Goal: Task Accomplishment & Management: Manage account settings

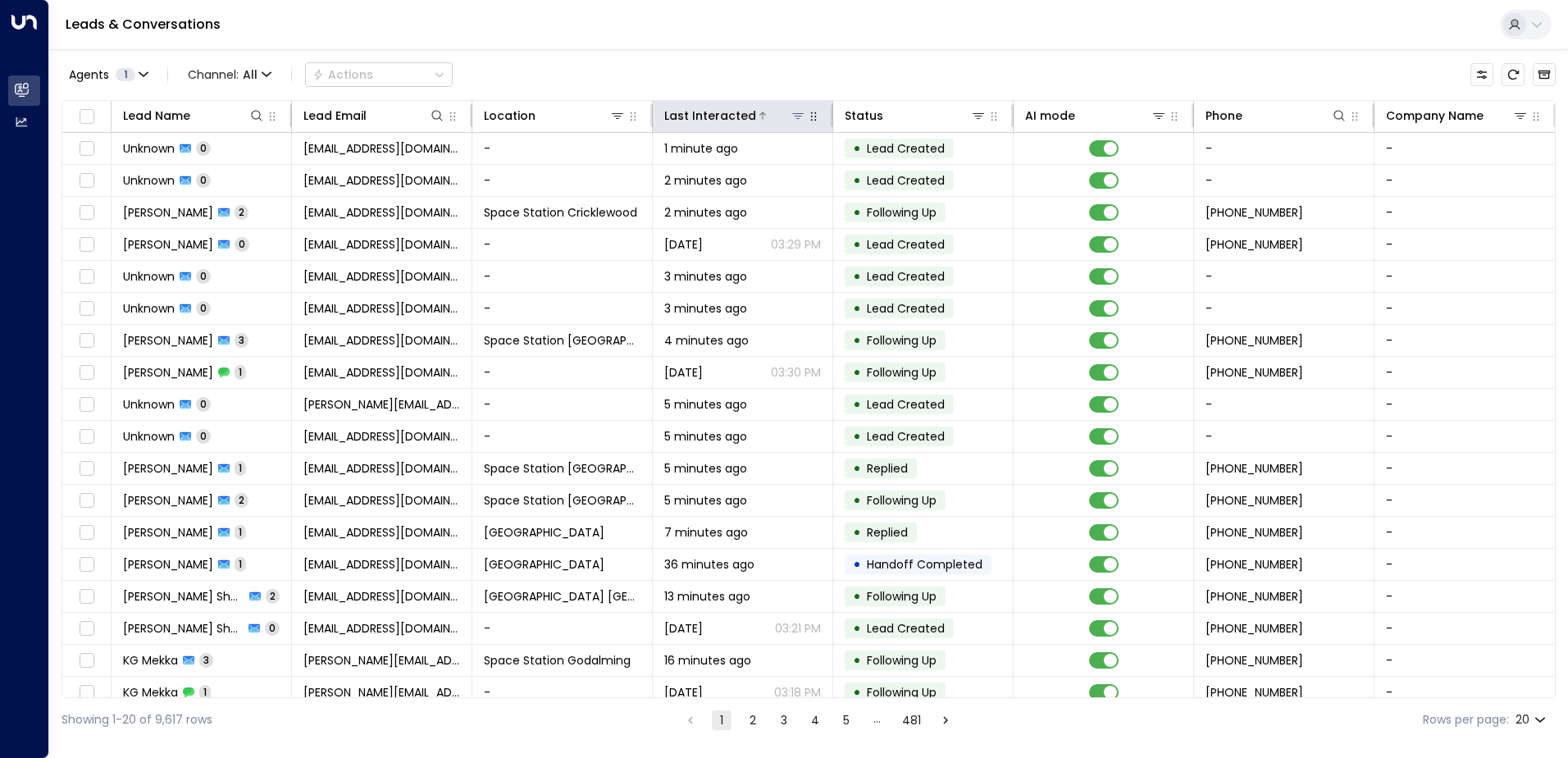
click at [793, 115] on icon at bounding box center [798, 116] width 13 height 13
click at [619, 113] on icon at bounding box center [618, 116] width 12 height 6
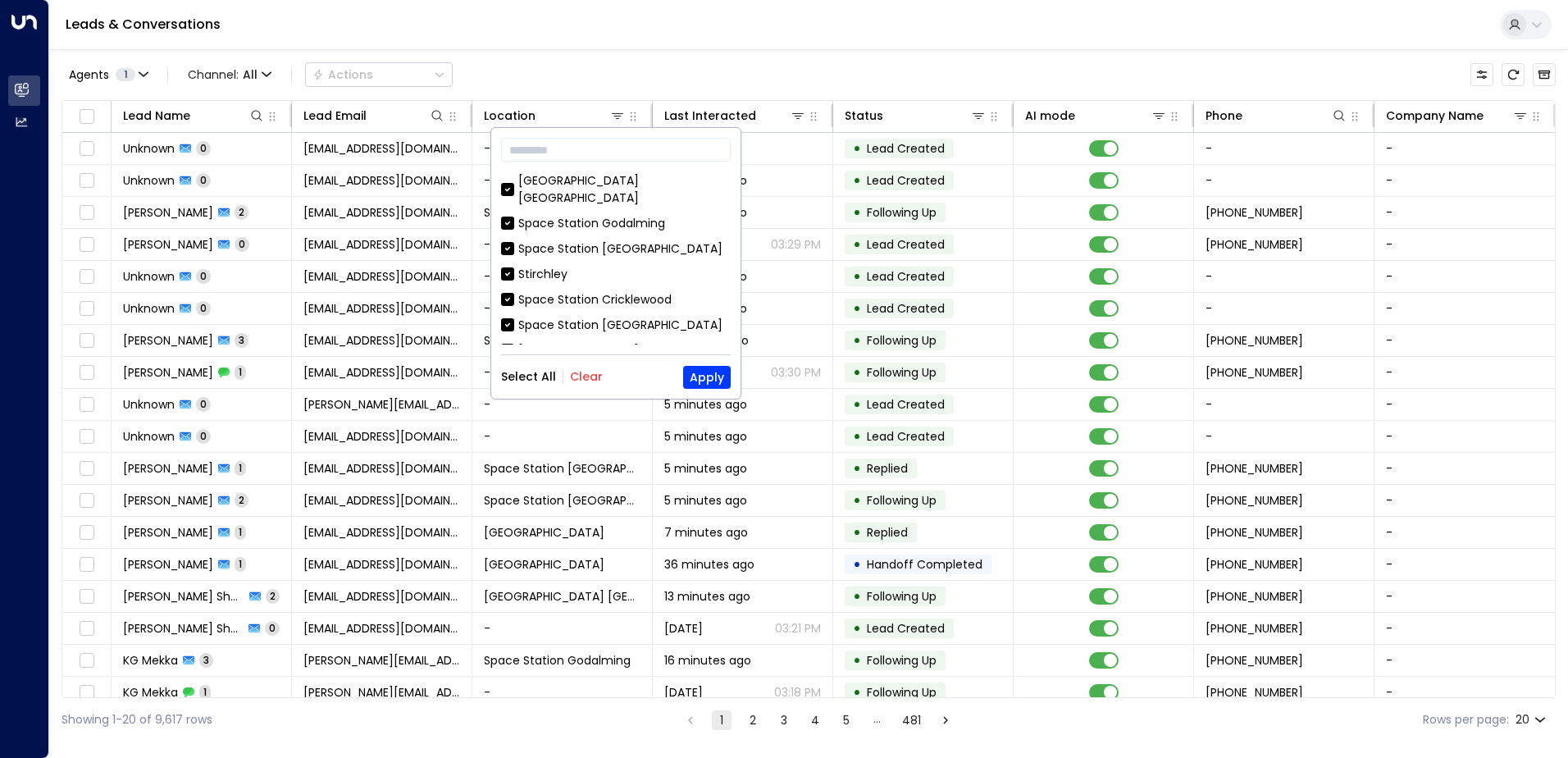
click at [585, 378] on button "Clear" at bounding box center [586, 377] width 33 height 13
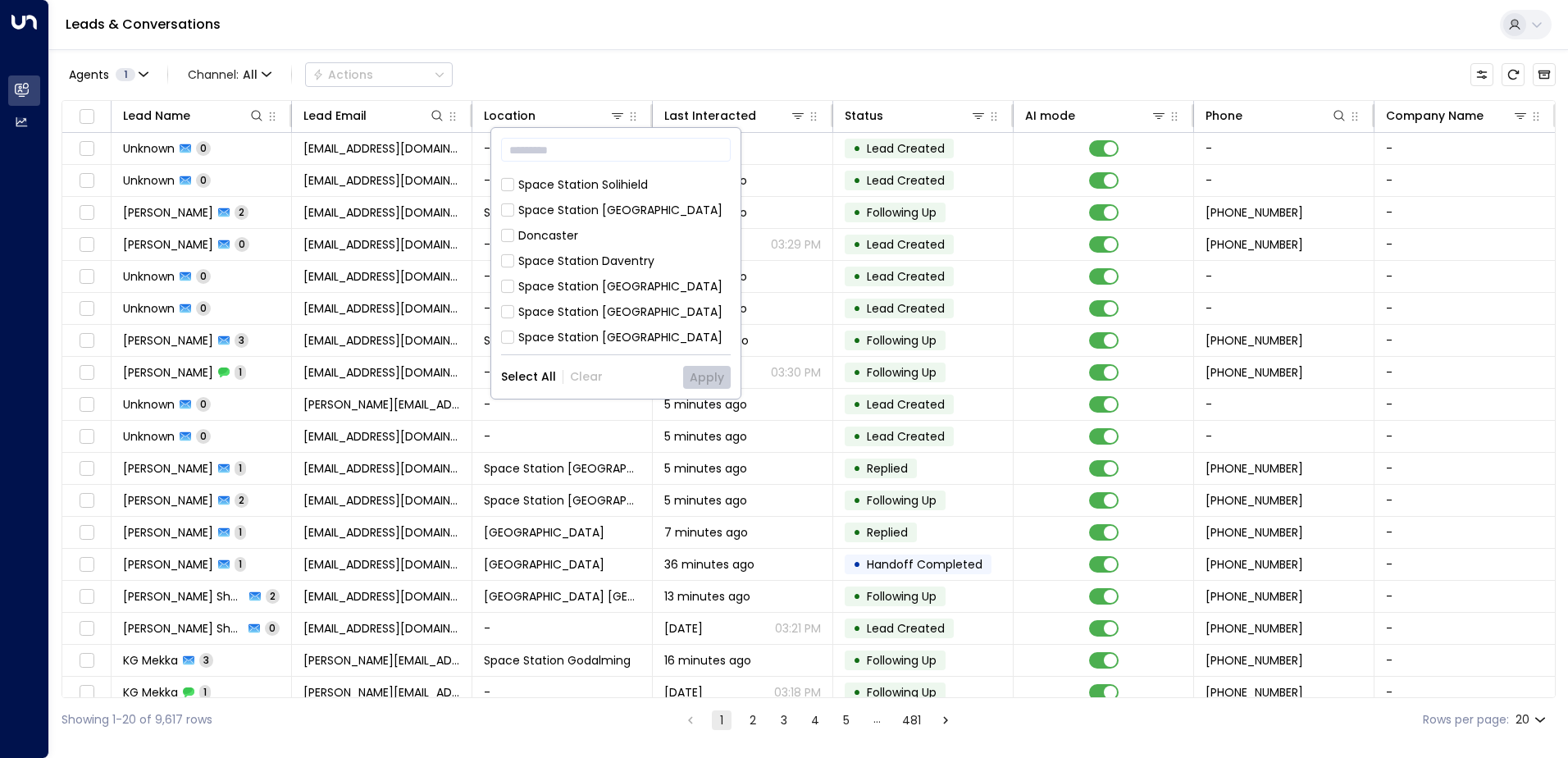
scroll to position [328, 0]
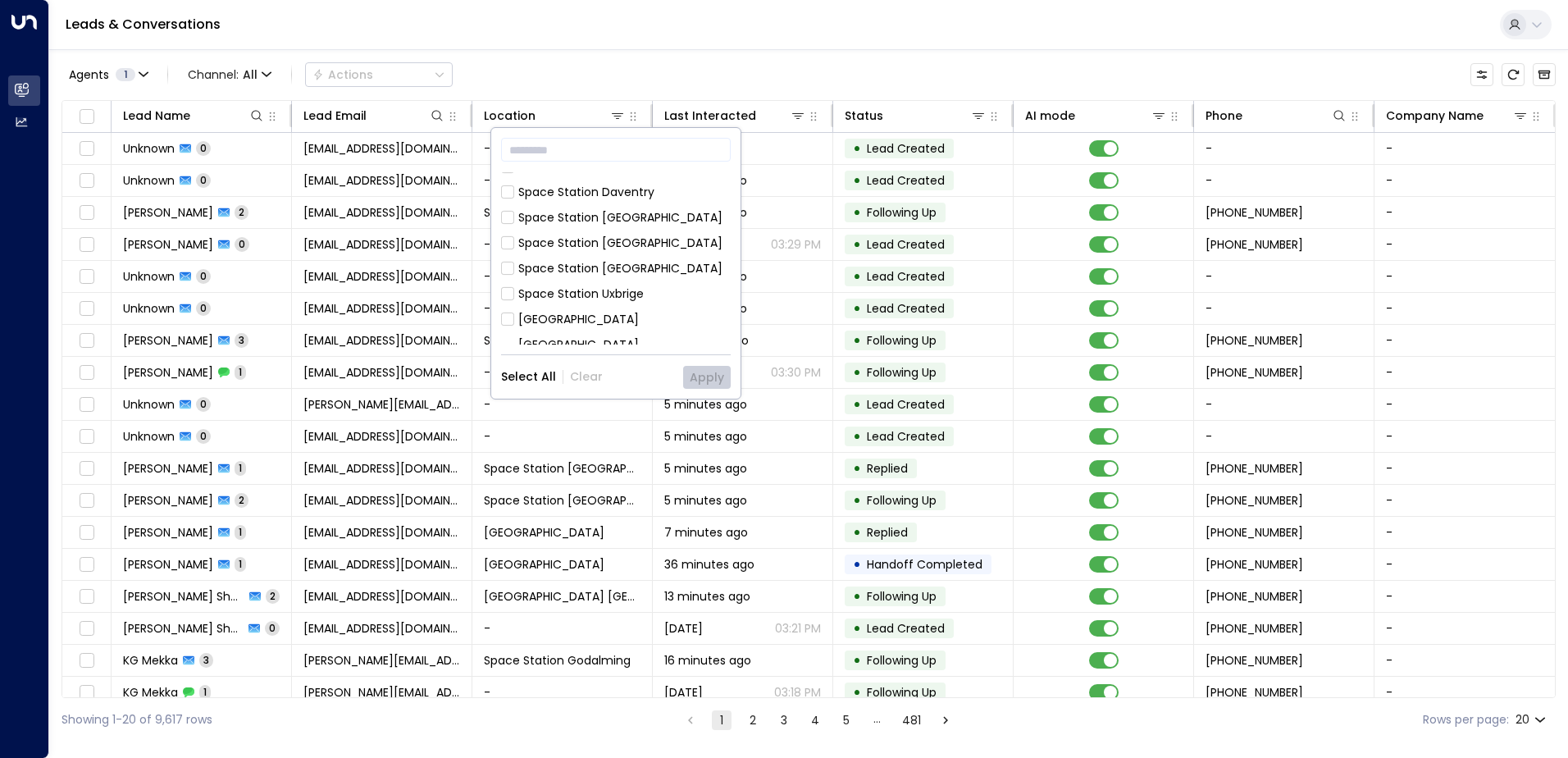
click at [597, 235] on div "Space Station [GEOGRAPHIC_DATA]" at bounding box center [620, 243] width 204 height 17
click at [707, 379] on button "Apply" at bounding box center [707, 377] width 48 height 23
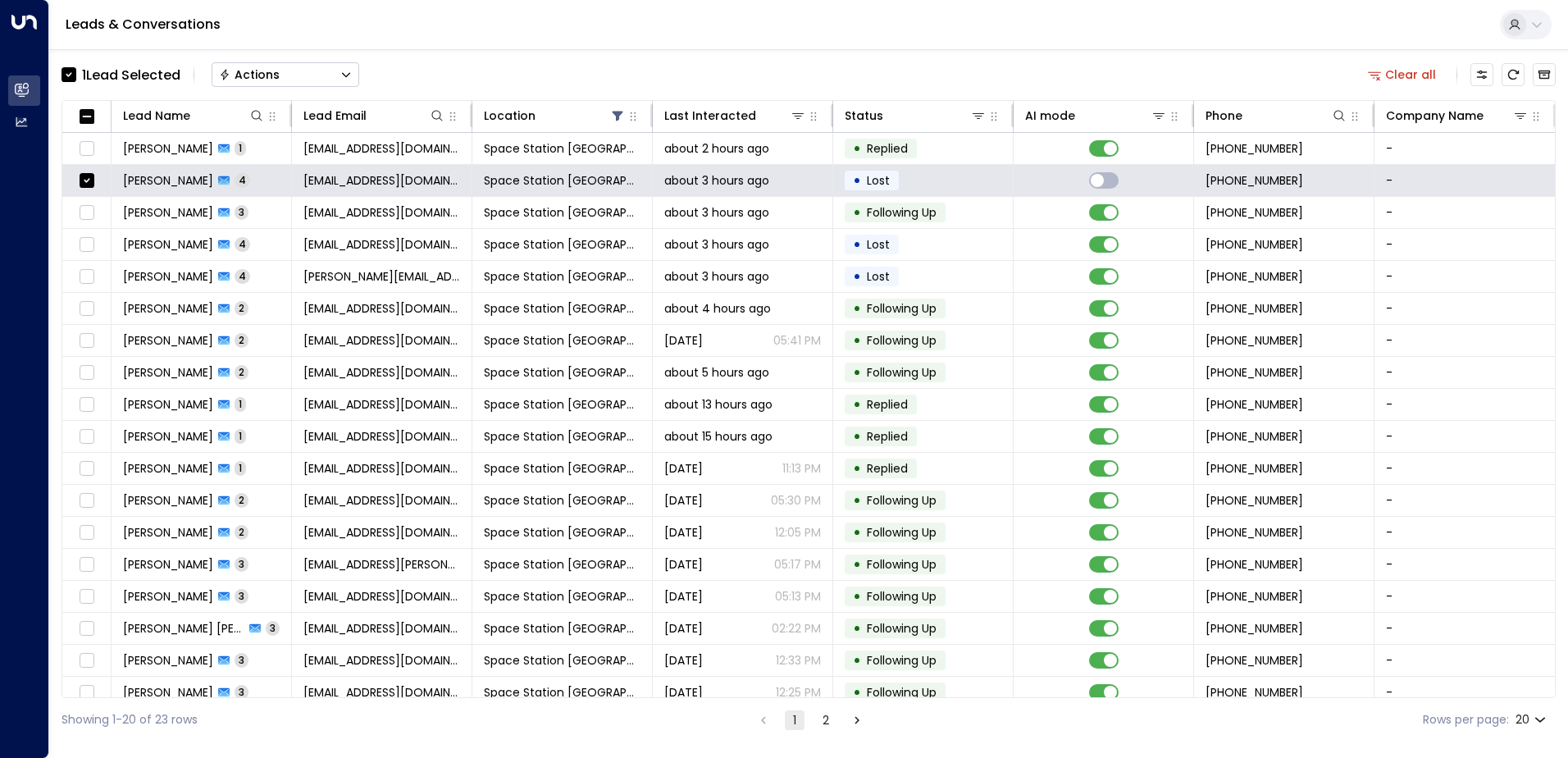
click at [297, 78] on button "Actions" at bounding box center [285, 74] width 148 height 25
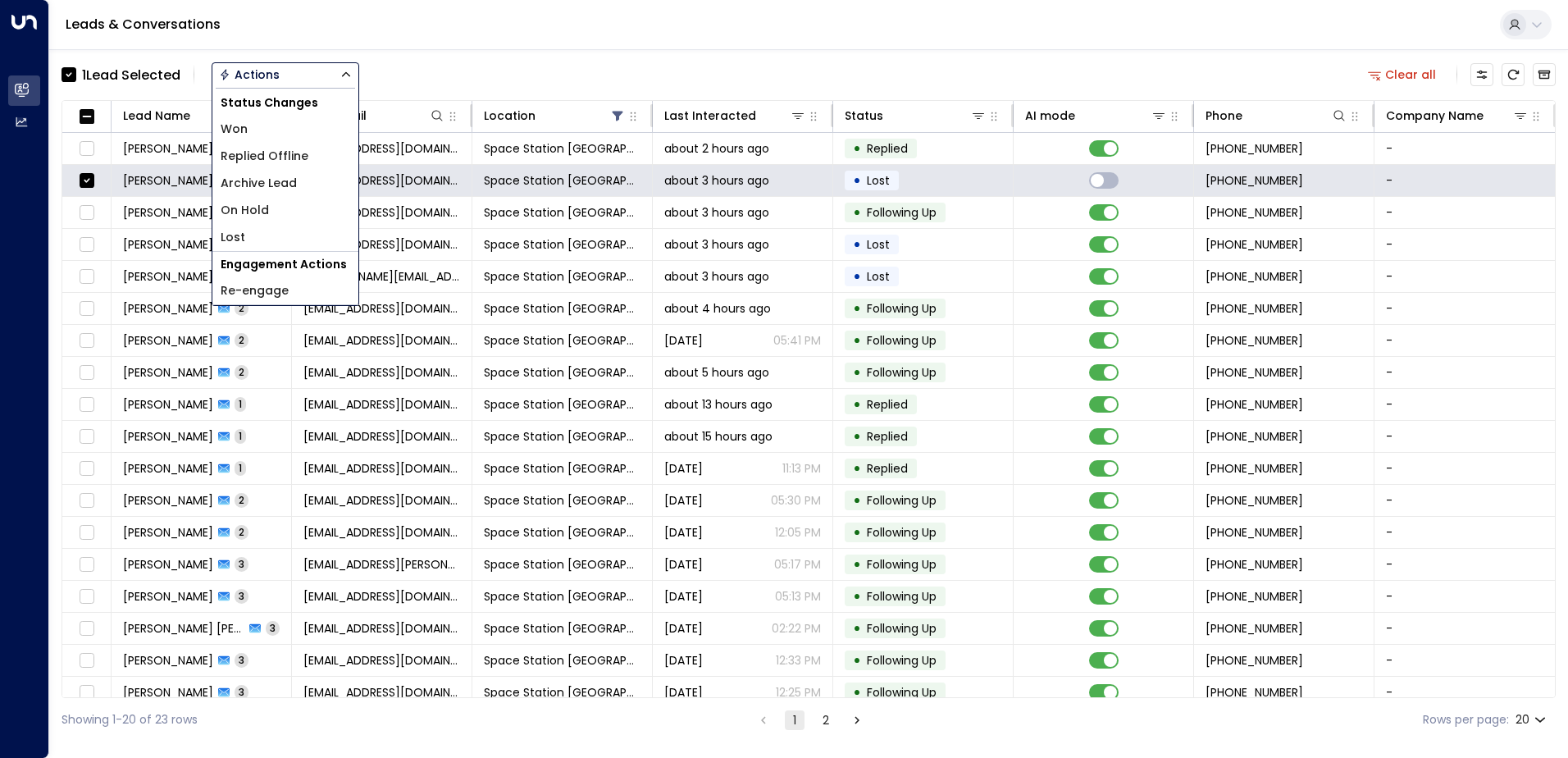
click at [253, 188] on span "Archive Lead" at bounding box center [258, 183] width 76 height 17
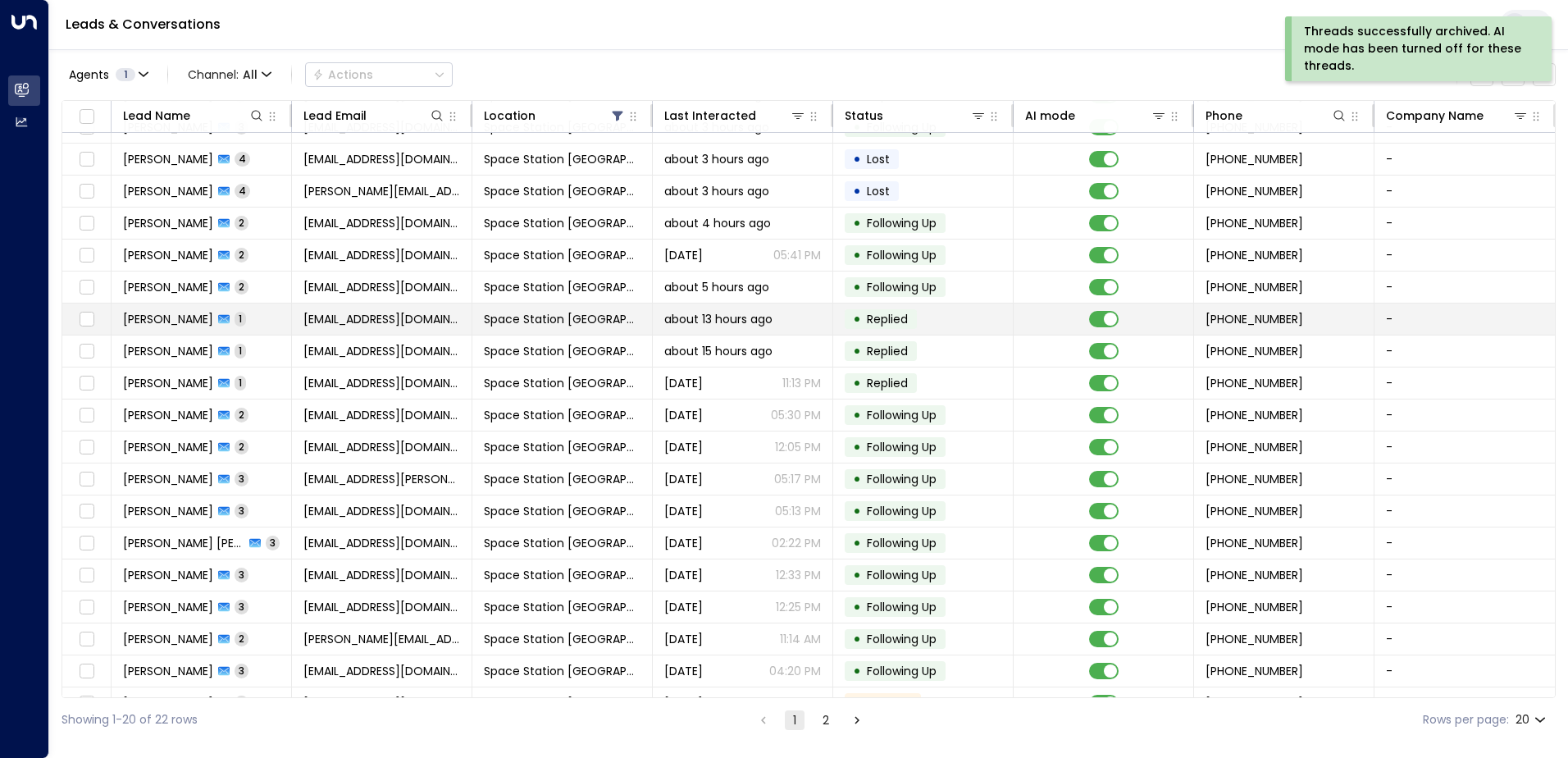
scroll to position [80, 0]
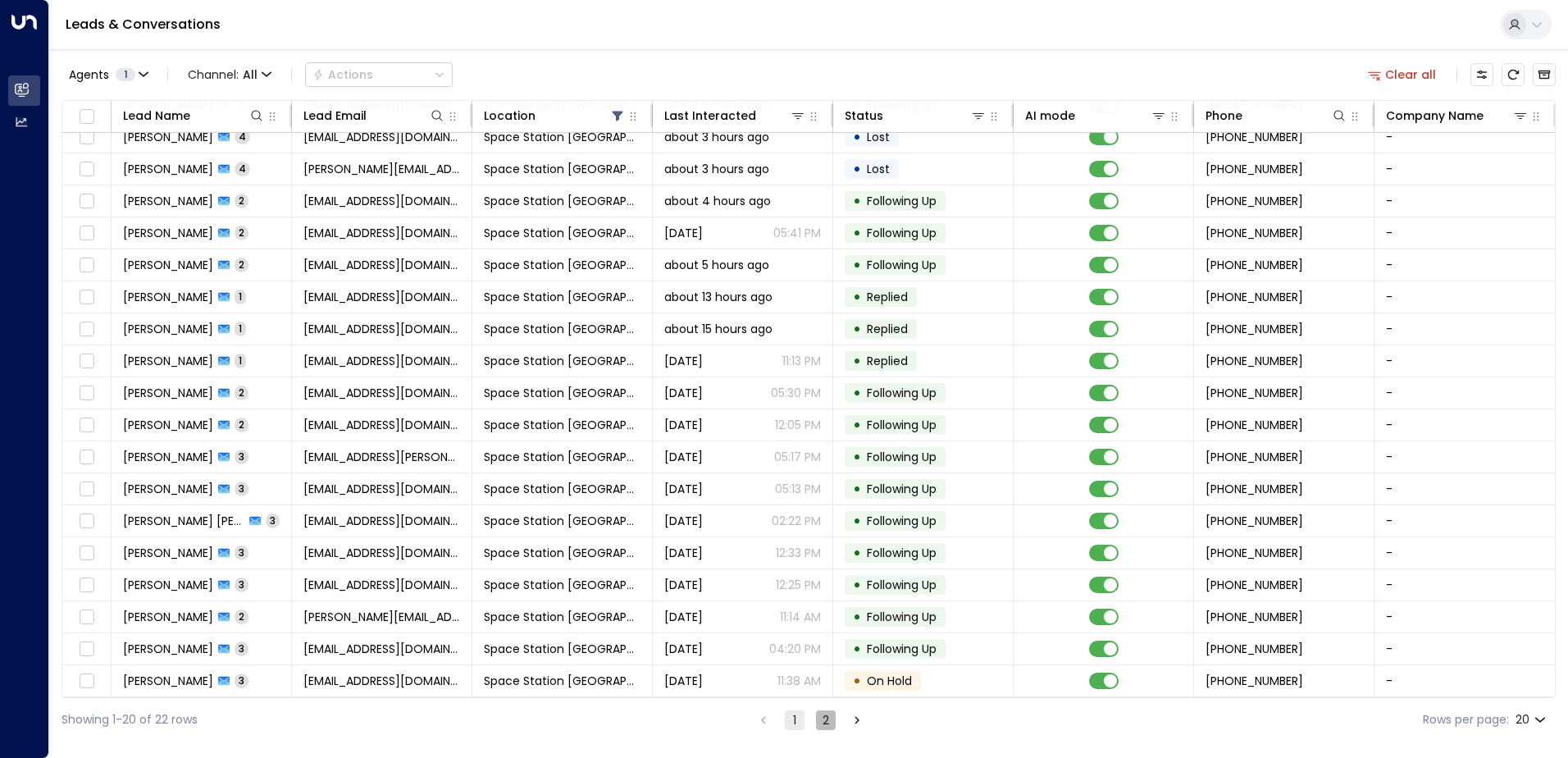
click at [825, 723] on button "2" at bounding box center [826, 720] width 20 height 20
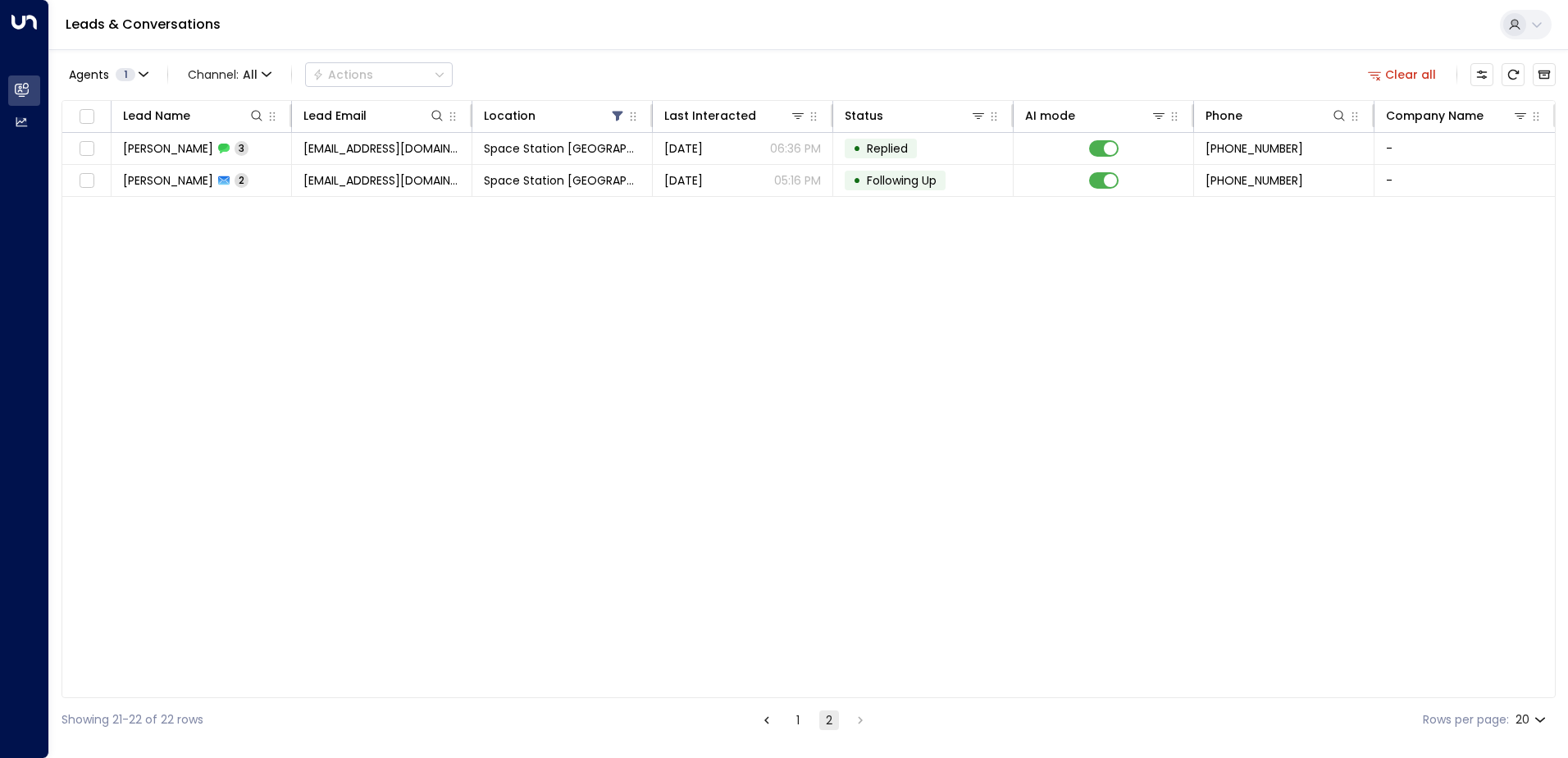
click at [789, 724] on button "1" at bounding box center [798, 720] width 20 height 20
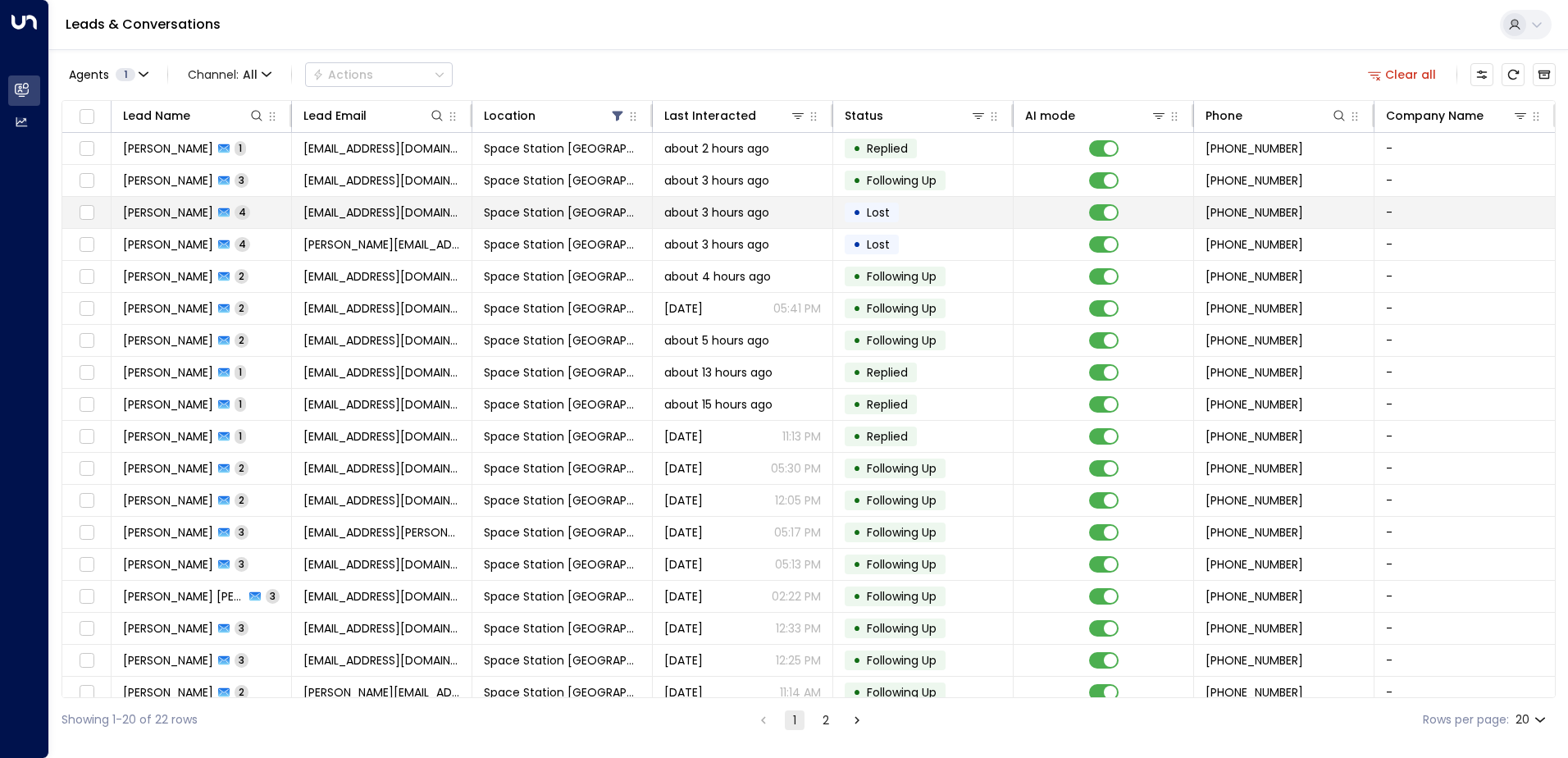
click at [700, 211] on span "about 3 hours ago" at bounding box center [716, 212] width 105 height 17
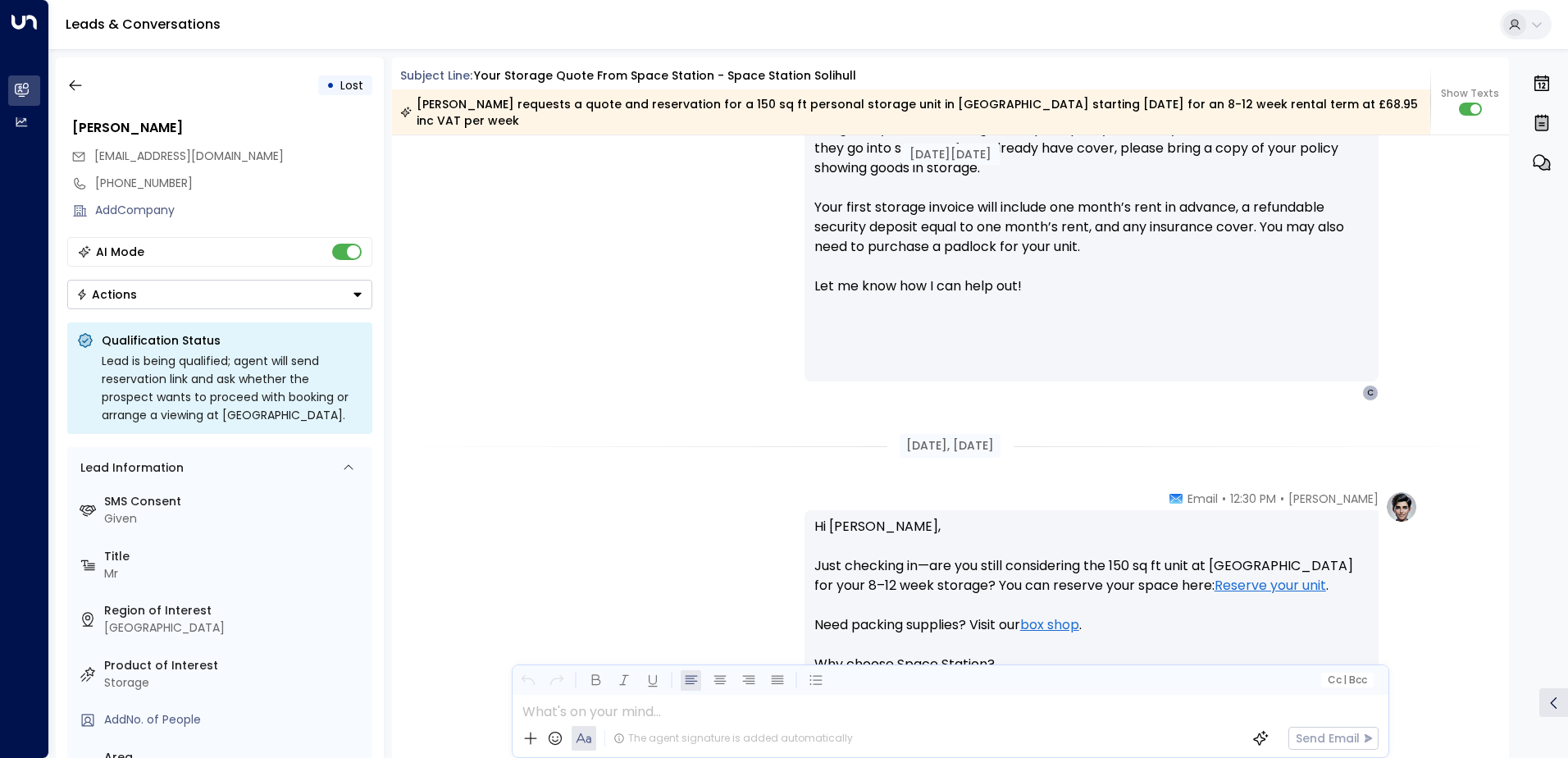
scroll to position [993, 0]
click at [279, 302] on button "Actions" at bounding box center [219, 295] width 305 height 30
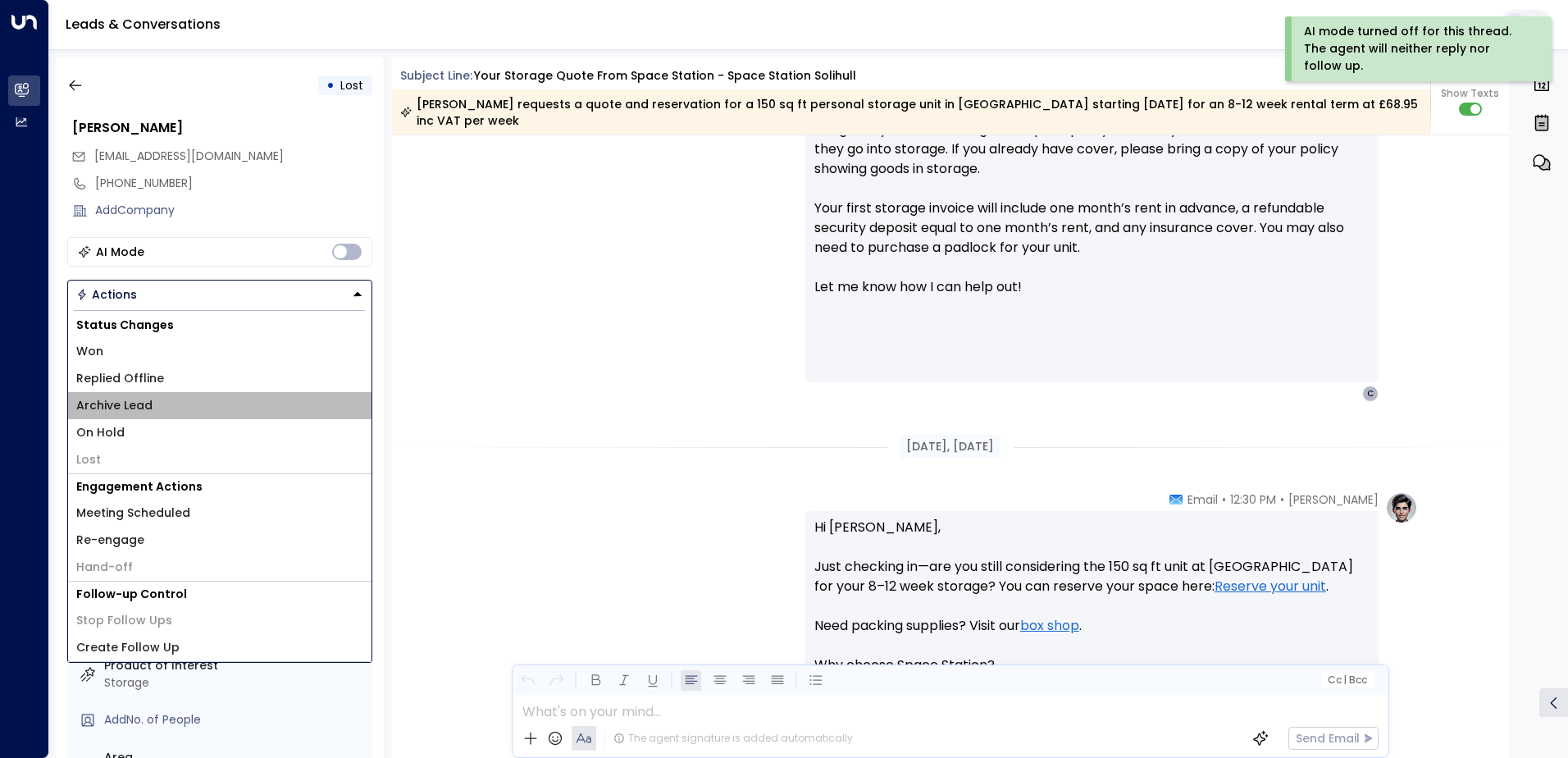
click at [177, 408] on li "Archive Lead" at bounding box center [219, 405] width 303 height 27
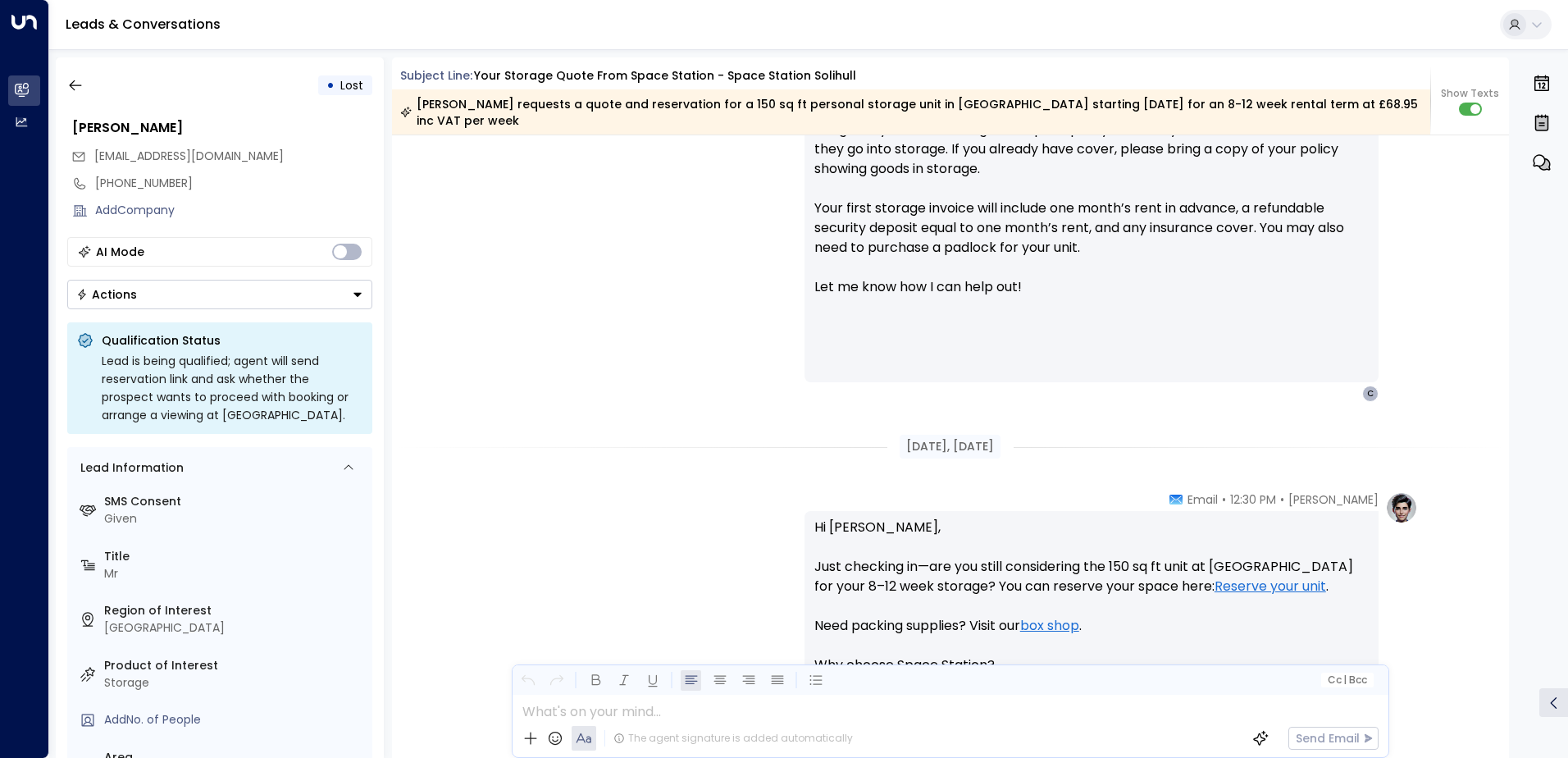
click at [285, 287] on button "Actions" at bounding box center [219, 295] width 305 height 30
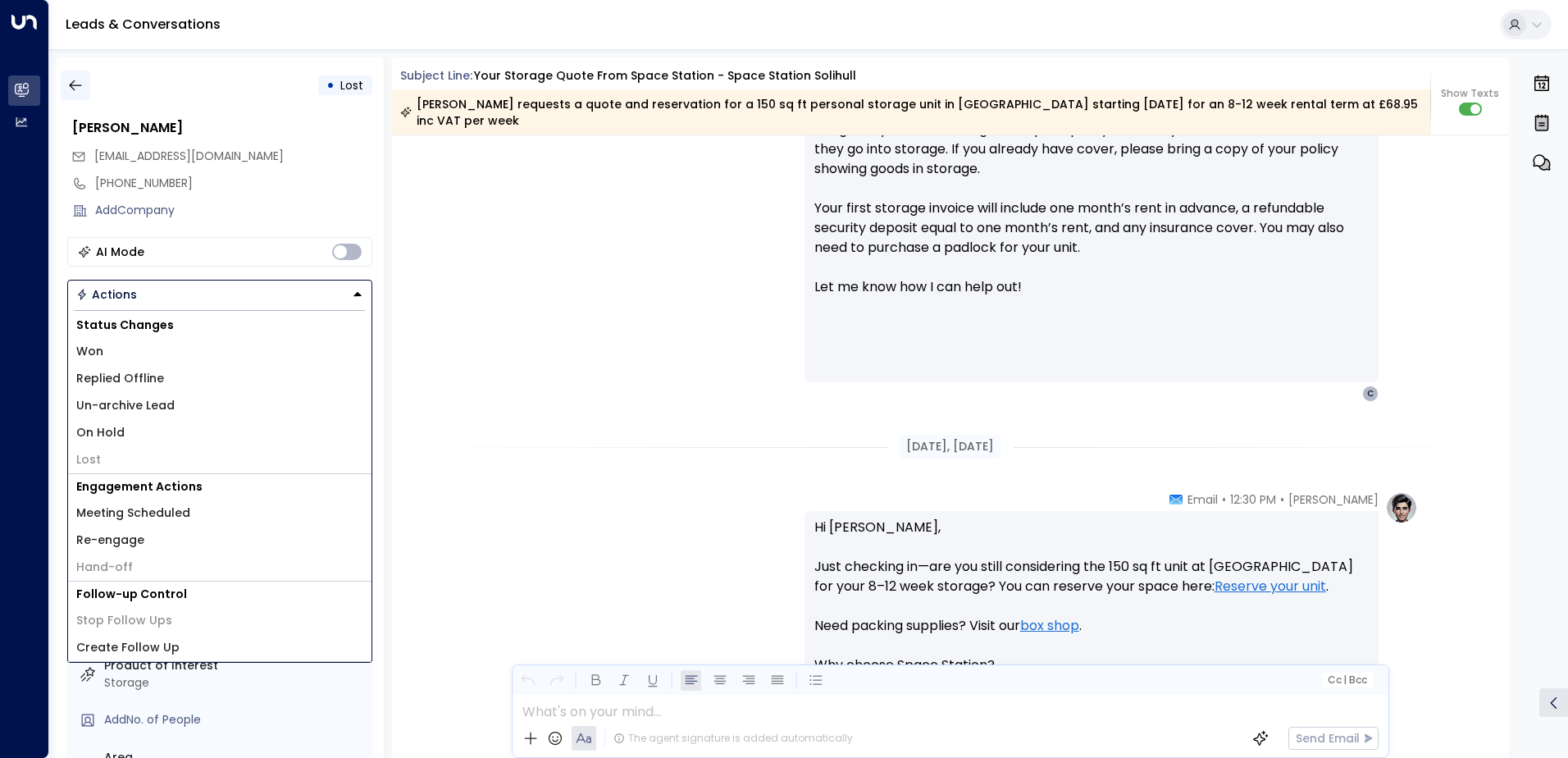
click at [73, 97] on button "button" at bounding box center [75, 85] width 30 height 30
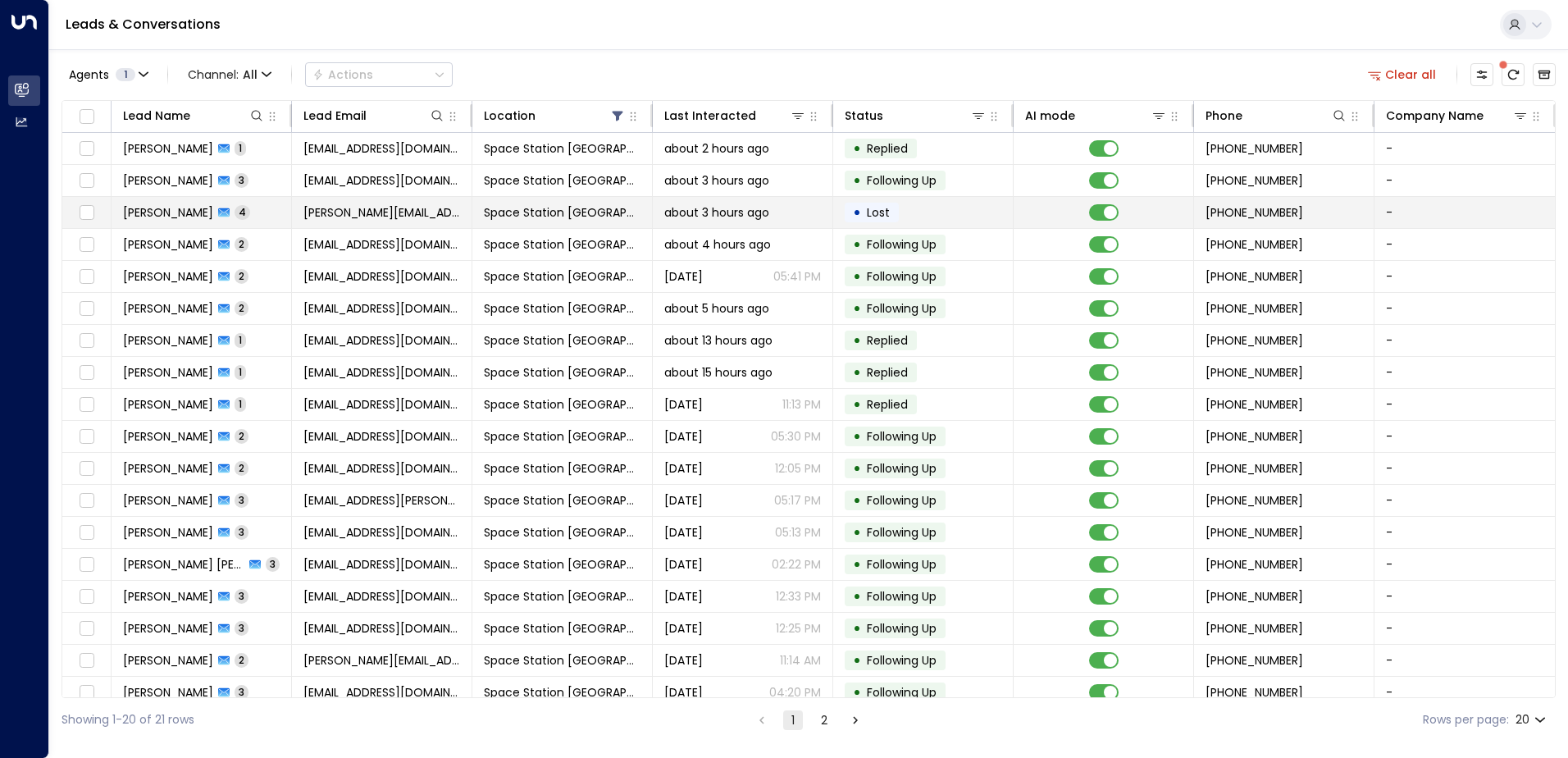
click at [462, 222] on td "[PERSON_NAME][EMAIL_ADDRESS][PERSON_NAME][DOMAIN_NAME]" at bounding box center [382, 212] width 180 height 31
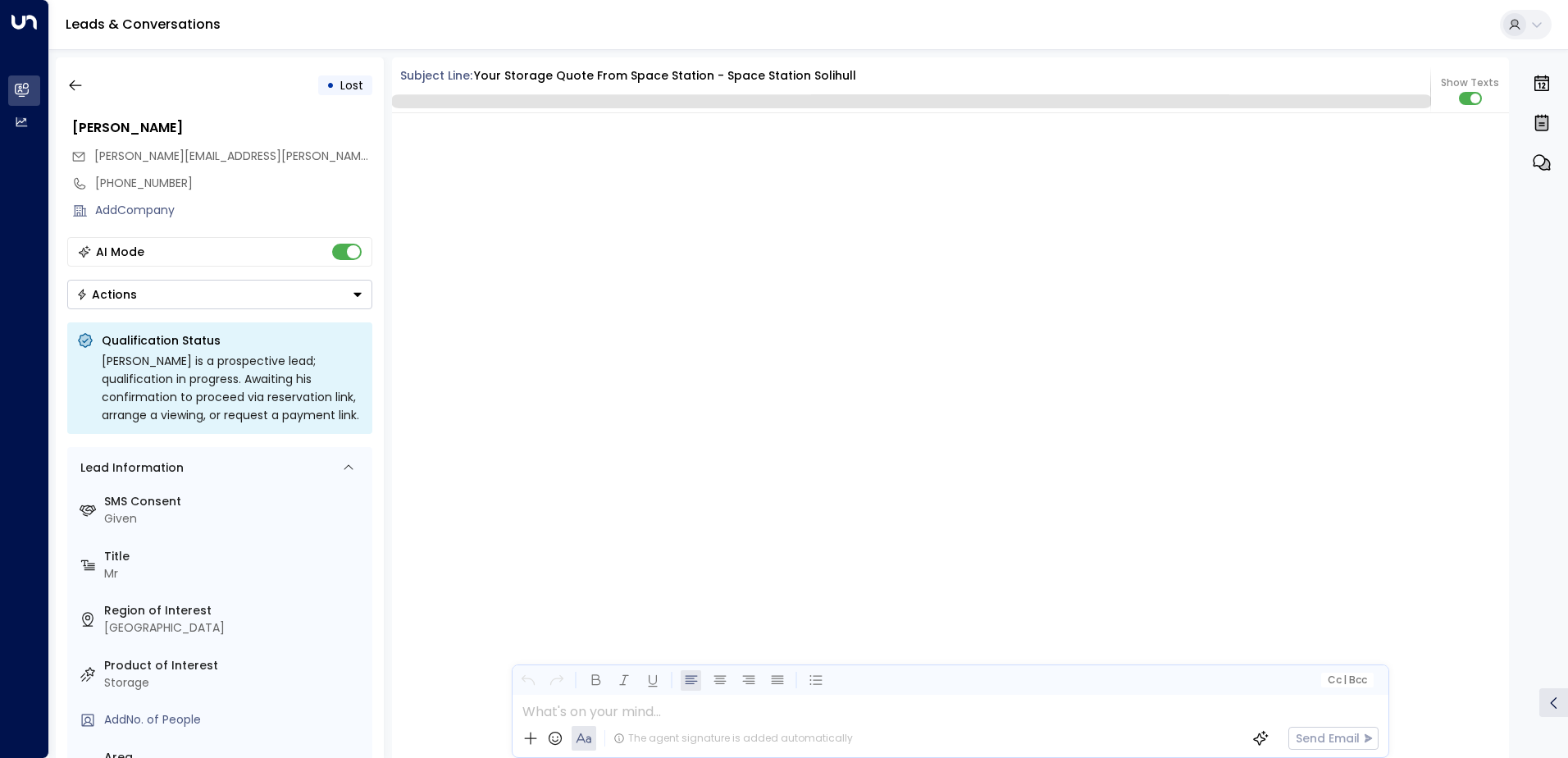
scroll to position [3371, 0]
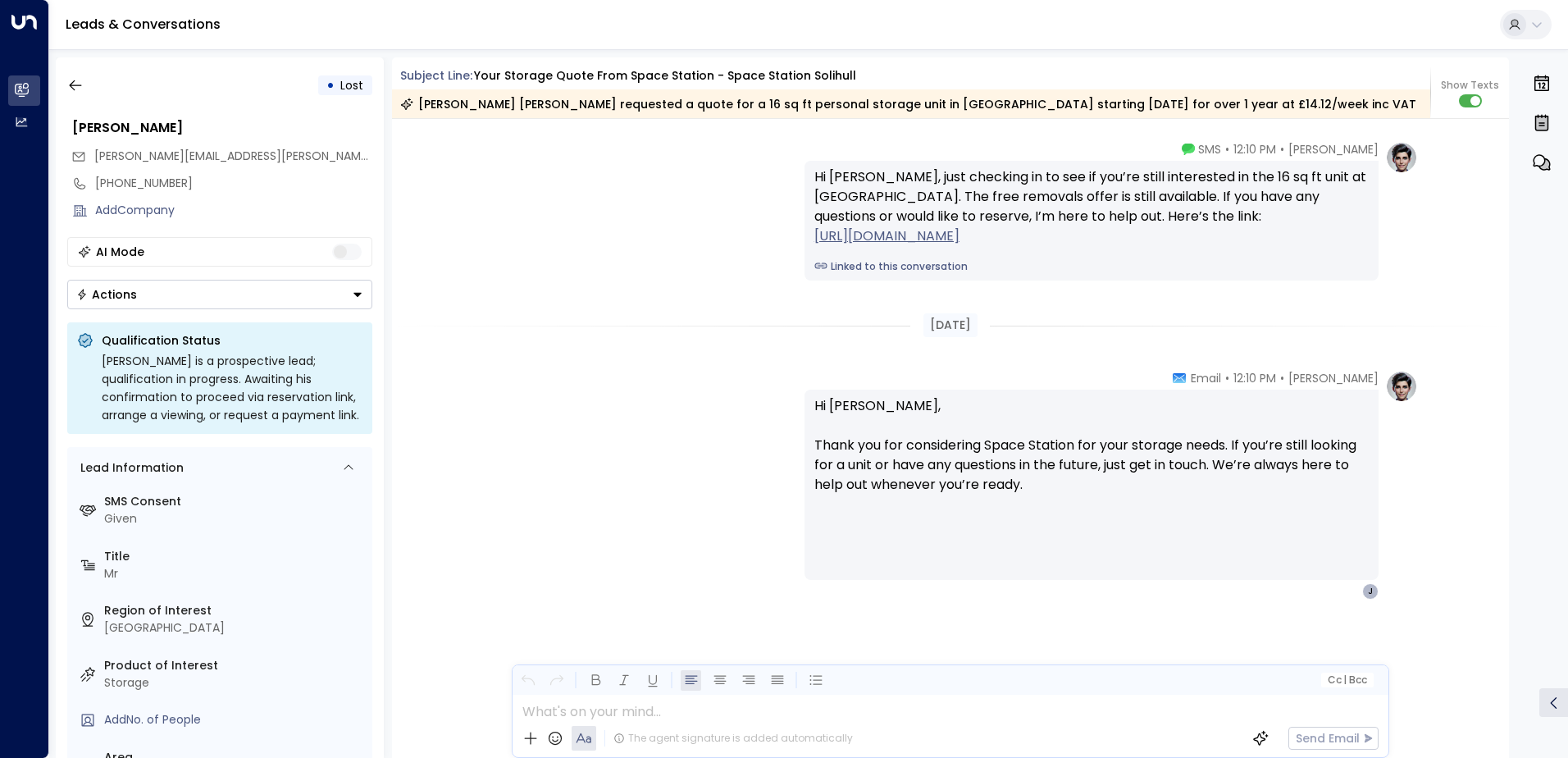
click at [330, 298] on button "Actions" at bounding box center [219, 295] width 305 height 30
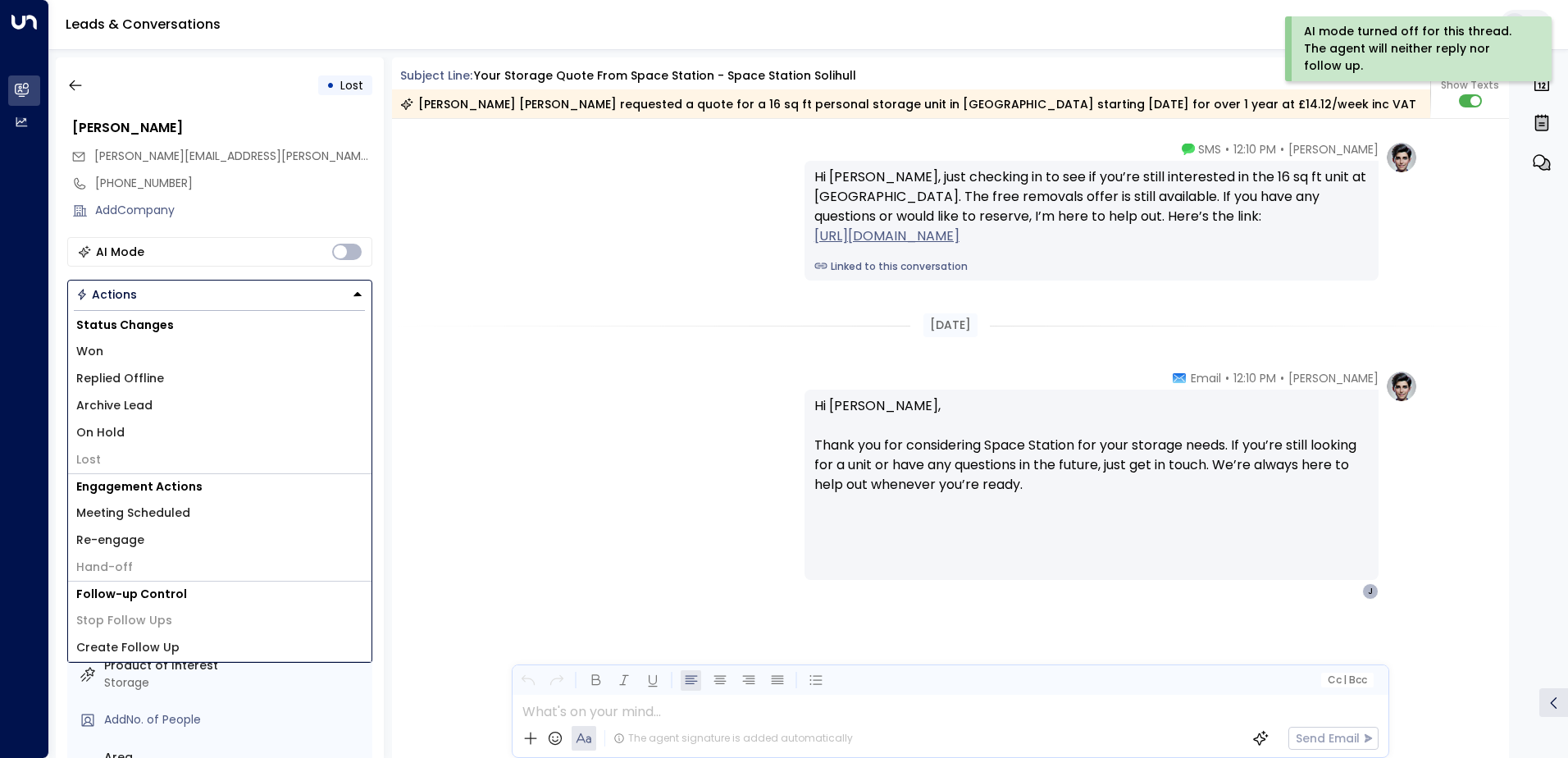
click at [222, 399] on li "Archive Lead" at bounding box center [219, 405] width 303 height 27
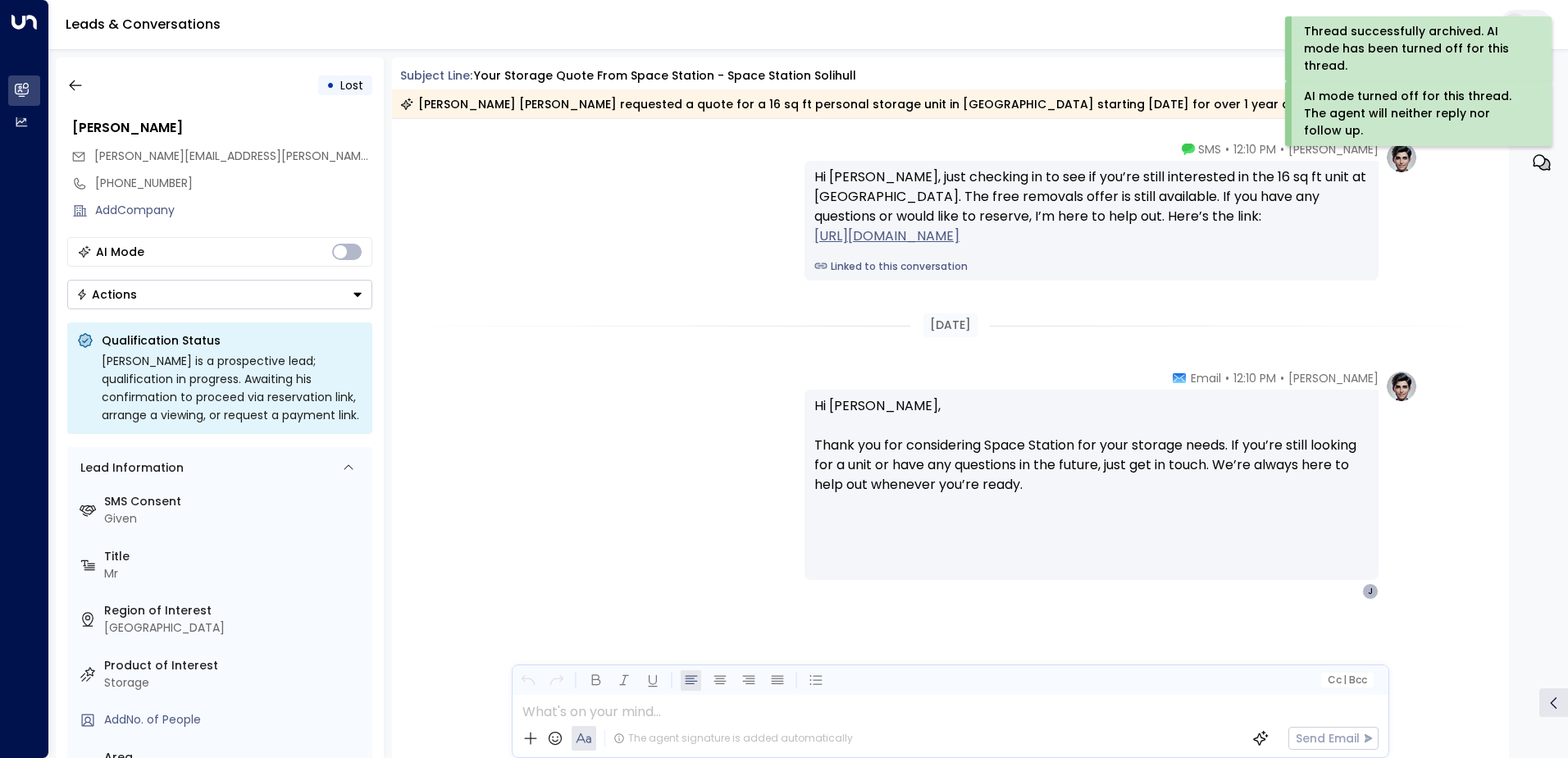
click at [67, 100] on div "• Lost [PERSON_NAME] [PERSON_NAME][EMAIL_ADDRESS][PERSON_NAME][DOMAIN_NAME] [PH…" at bounding box center [220, 408] width 328 height 700
click at [68, 95] on button "button" at bounding box center [75, 85] width 30 height 30
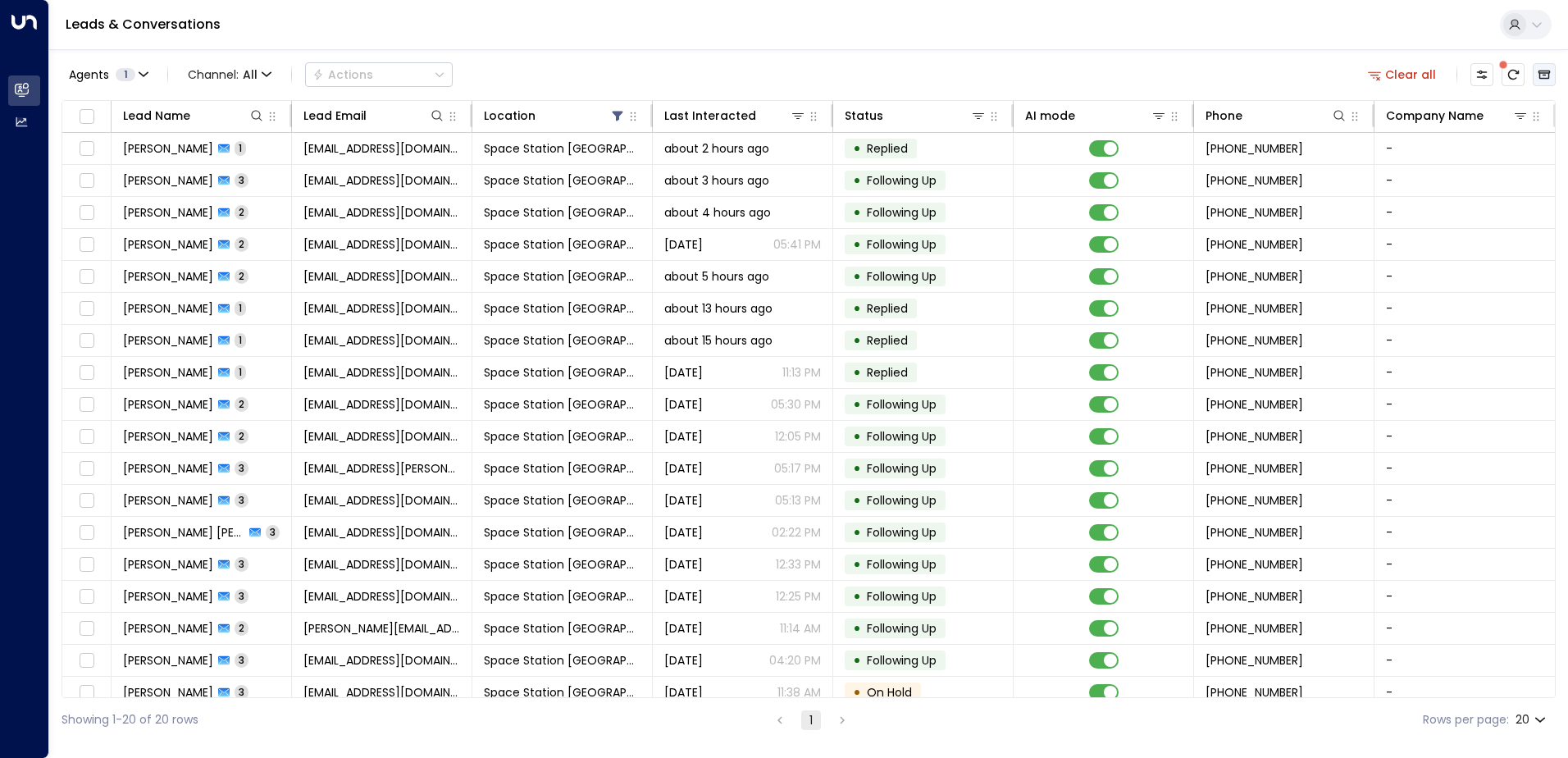
click at [1554, 80] on button "Archived Leads" at bounding box center [1544, 74] width 23 height 23
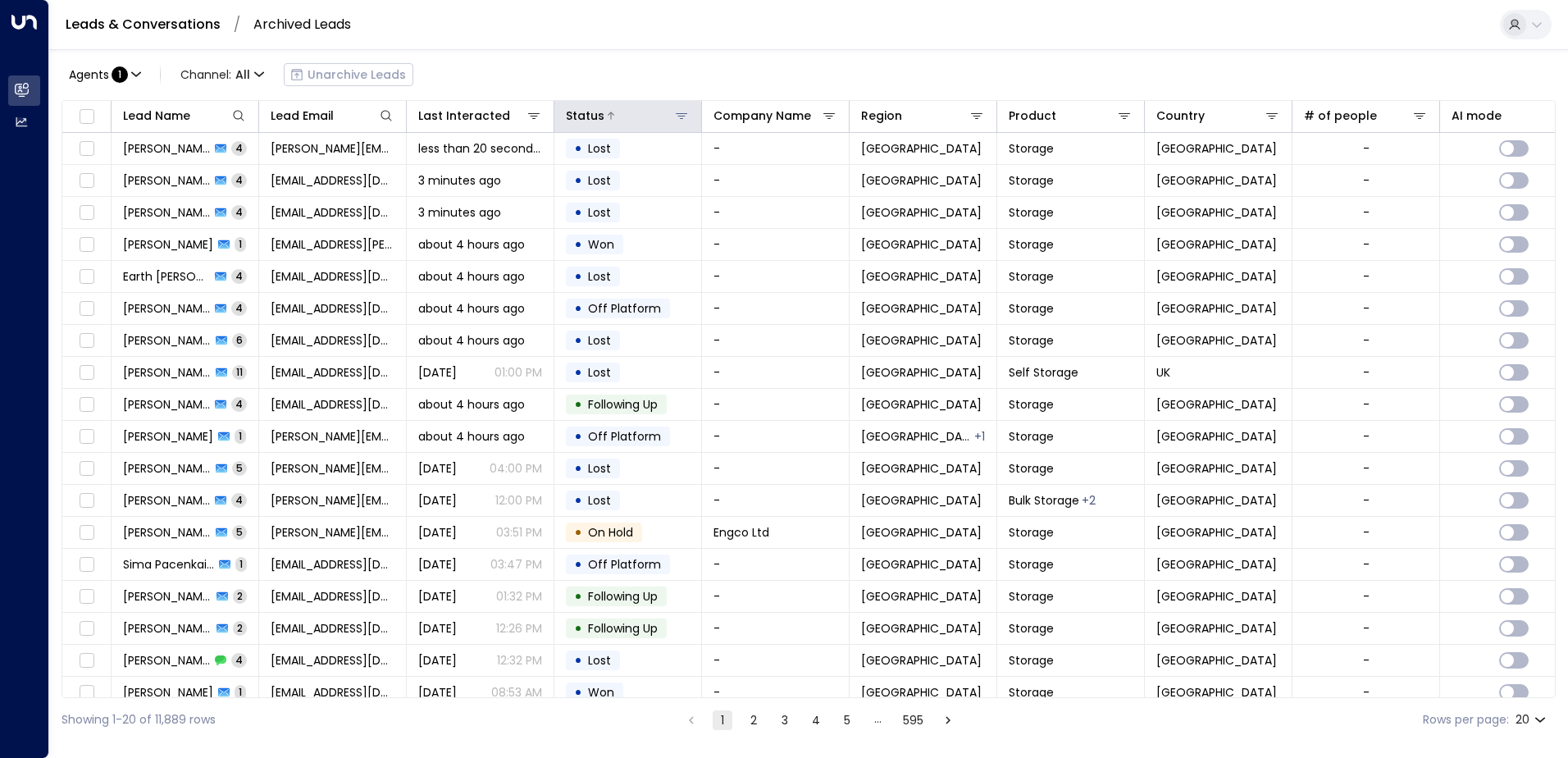
click at [688, 118] on button at bounding box center [681, 116] width 17 height 17
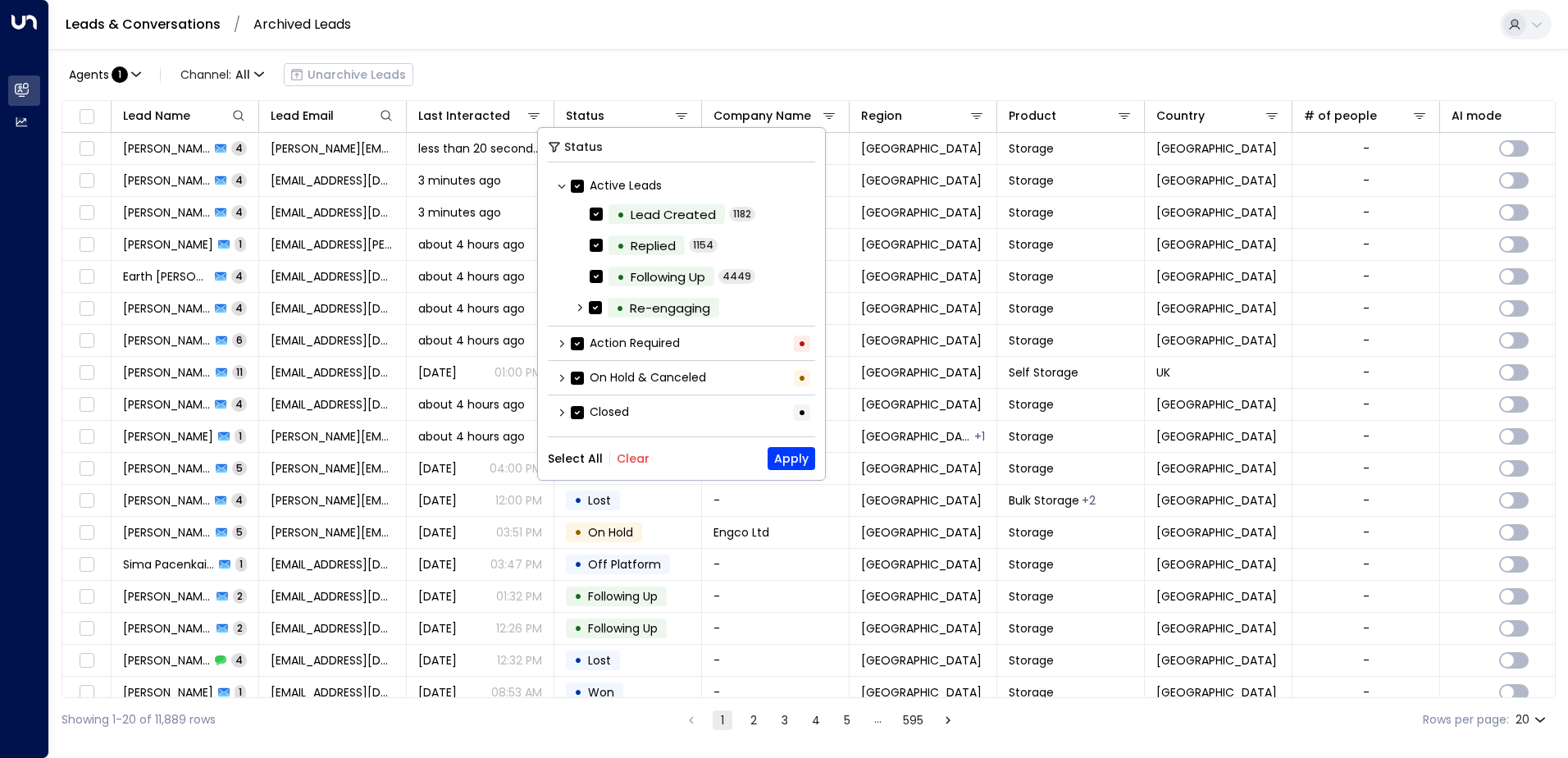
click at [597, 45] on div "Leads & Conversations / Archived Leads" at bounding box center [808, 25] width 1518 height 50
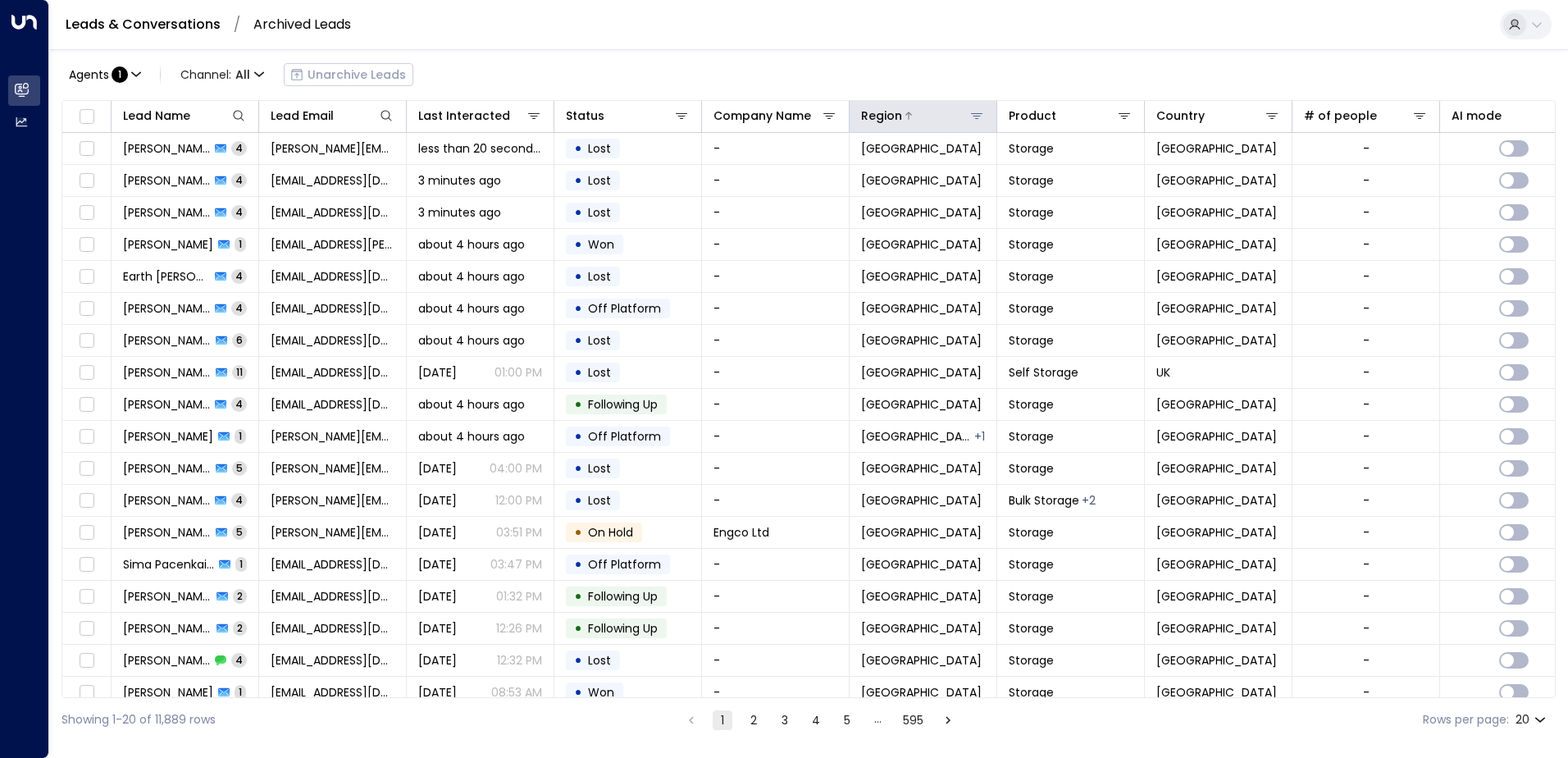
click at [973, 115] on icon at bounding box center [977, 116] width 13 height 13
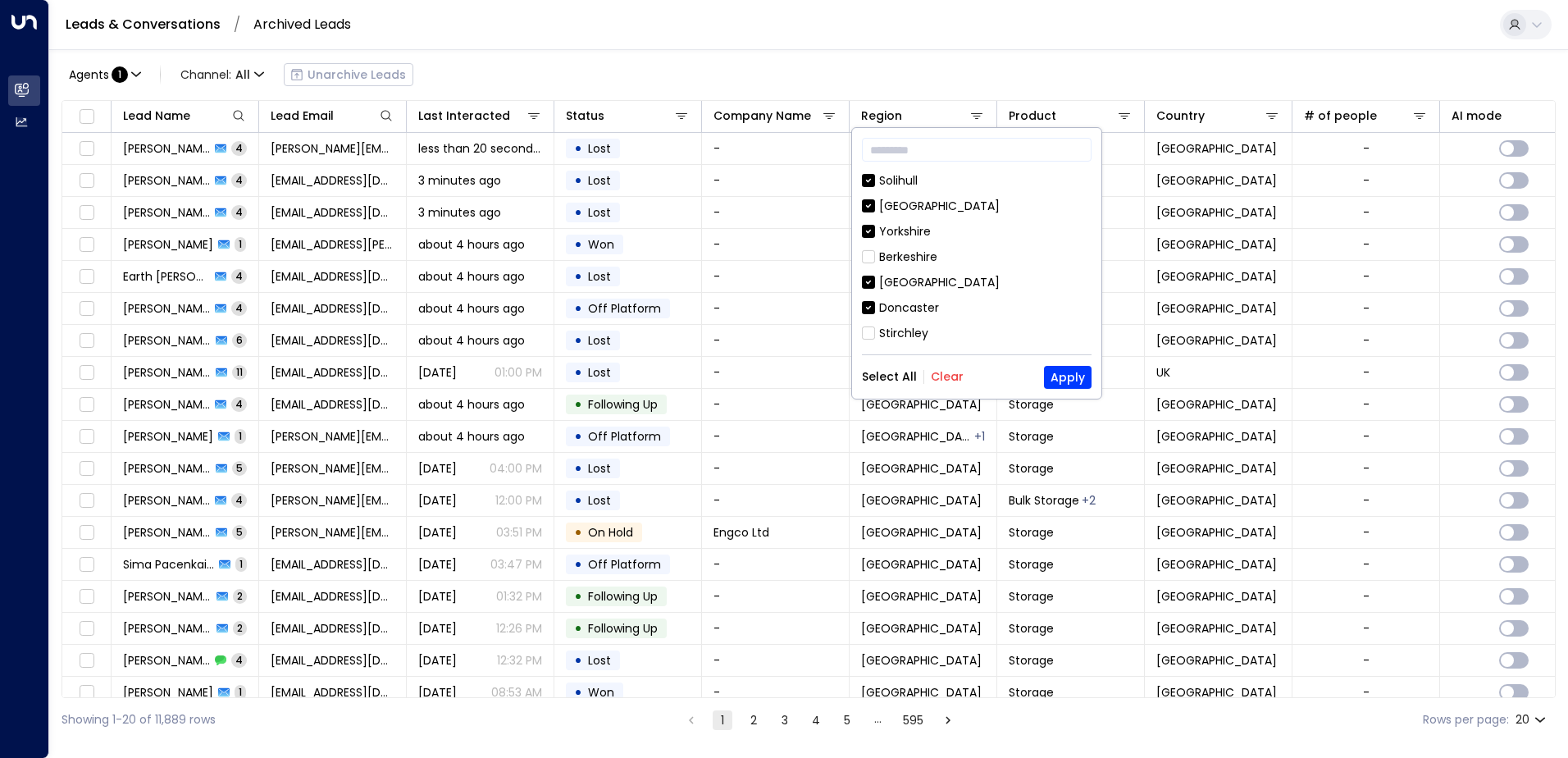
click at [931, 380] on button "Clear" at bounding box center [947, 377] width 33 height 13
click at [898, 186] on div "Solihull" at bounding box center [898, 181] width 39 height 17
click at [1090, 369] on button "Apply" at bounding box center [1068, 377] width 48 height 23
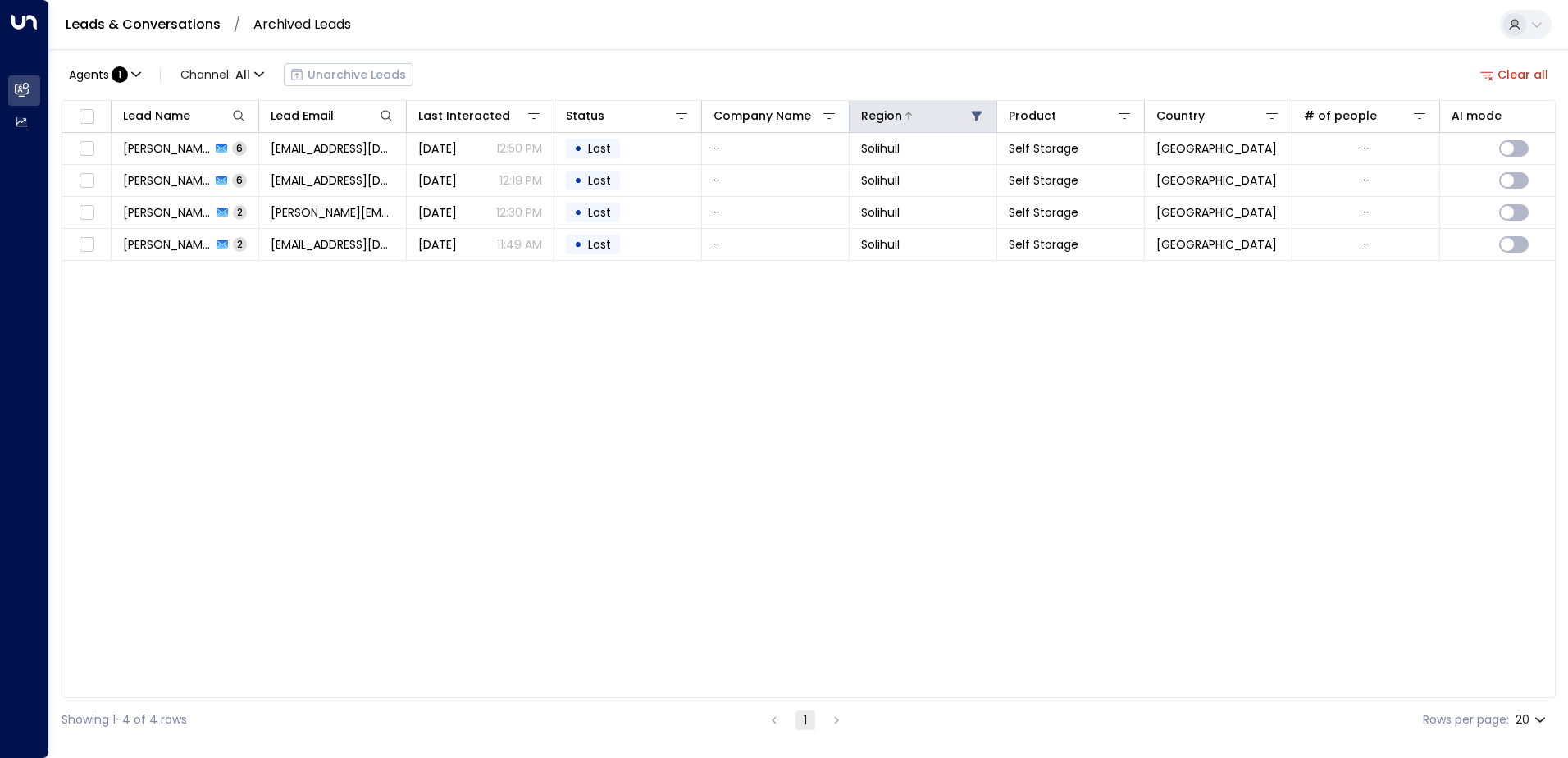
click at [980, 116] on icon at bounding box center [977, 116] width 13 height 13
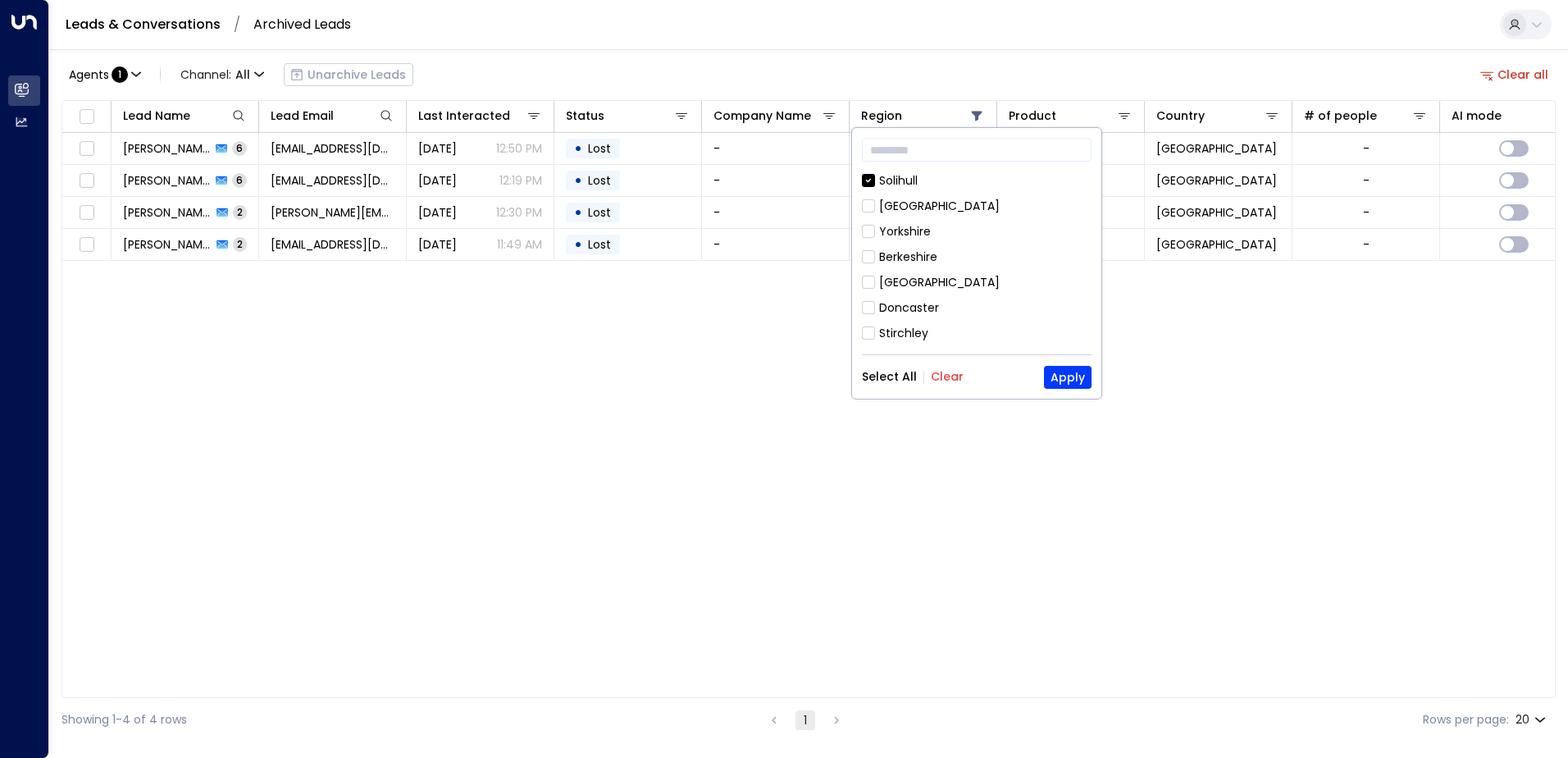
click at [960, 203] on div "[GEOGRAPHIC_DATA]" at bounding box center [977, 206] width 230 height 17
click at [1087, 371] on button "Apply" at bounding box center [1068, 377] width 48 height 23
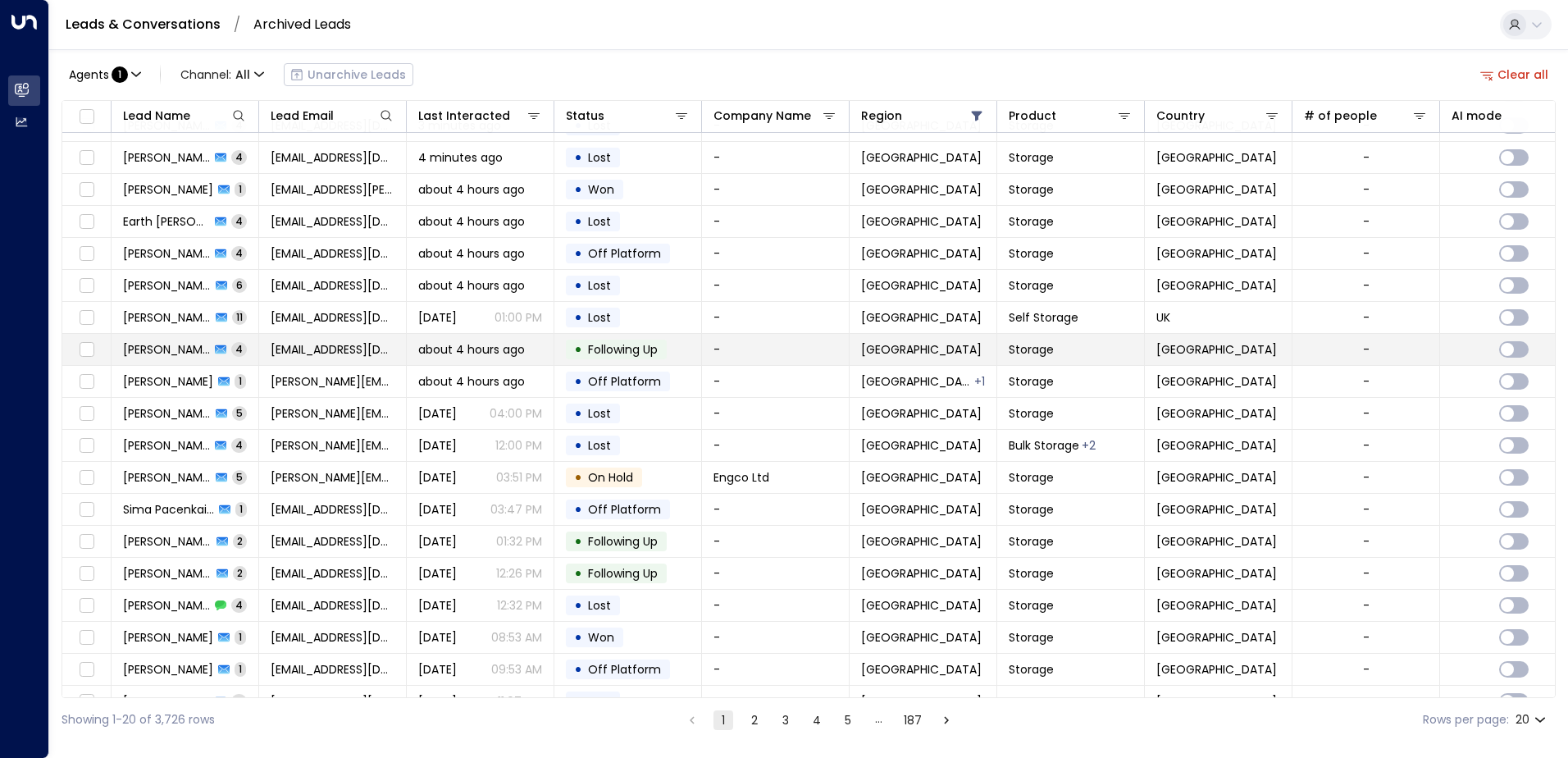
scroll to position [80, 0]
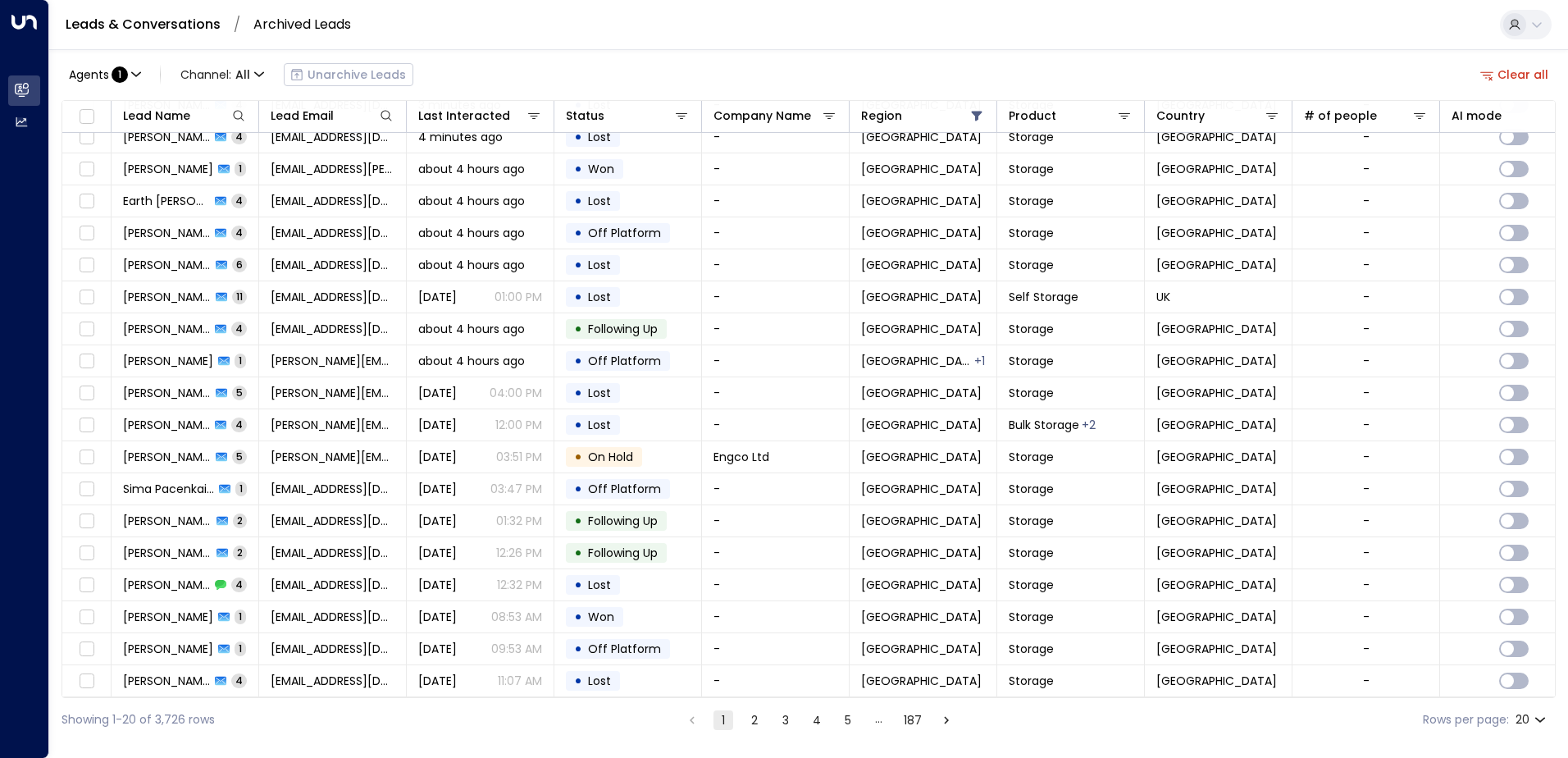
click at [756, 721] on button "2" at bounding box center [755, 720] width 20 height 20
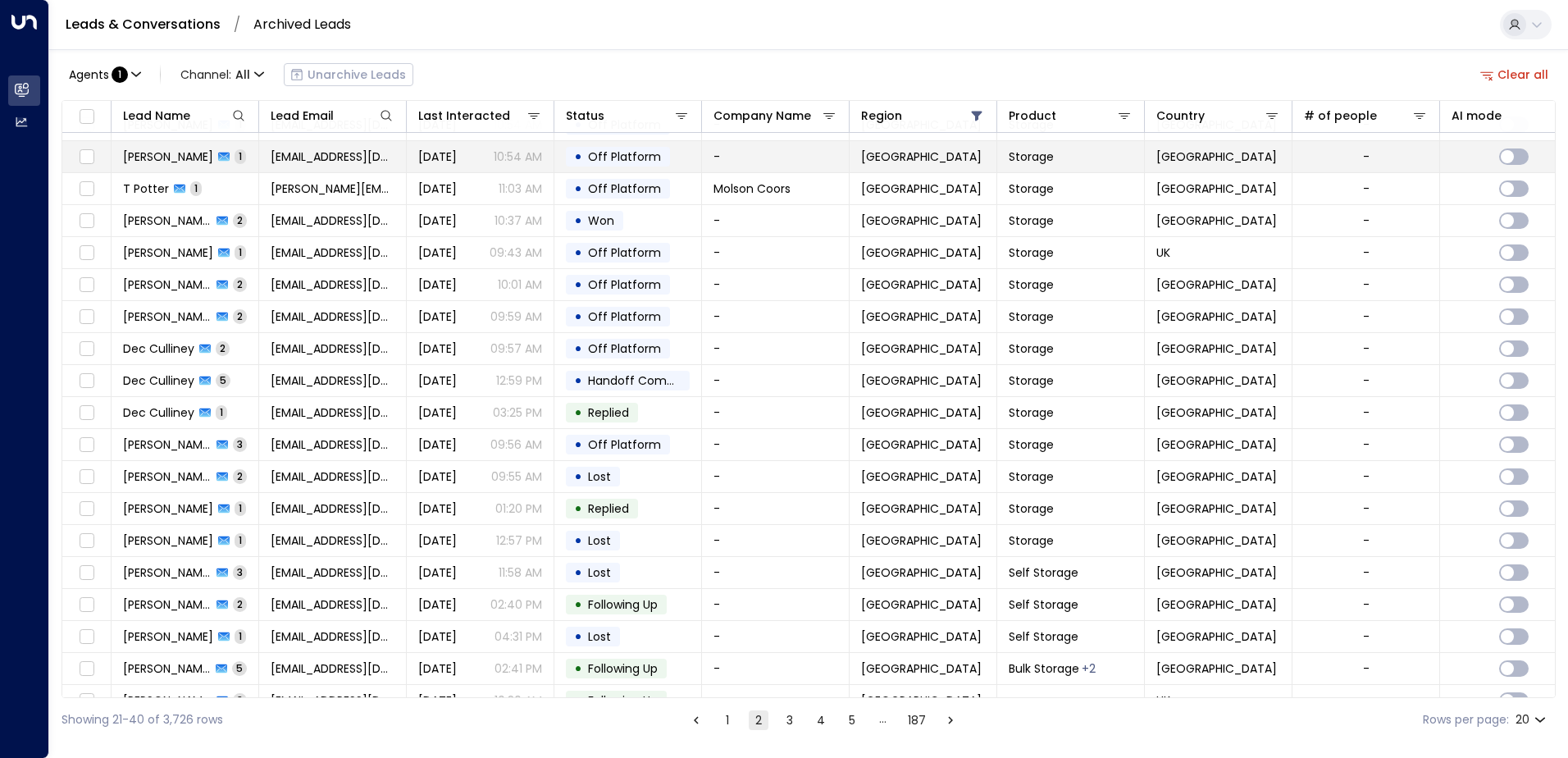
scroll to position [80, 0]
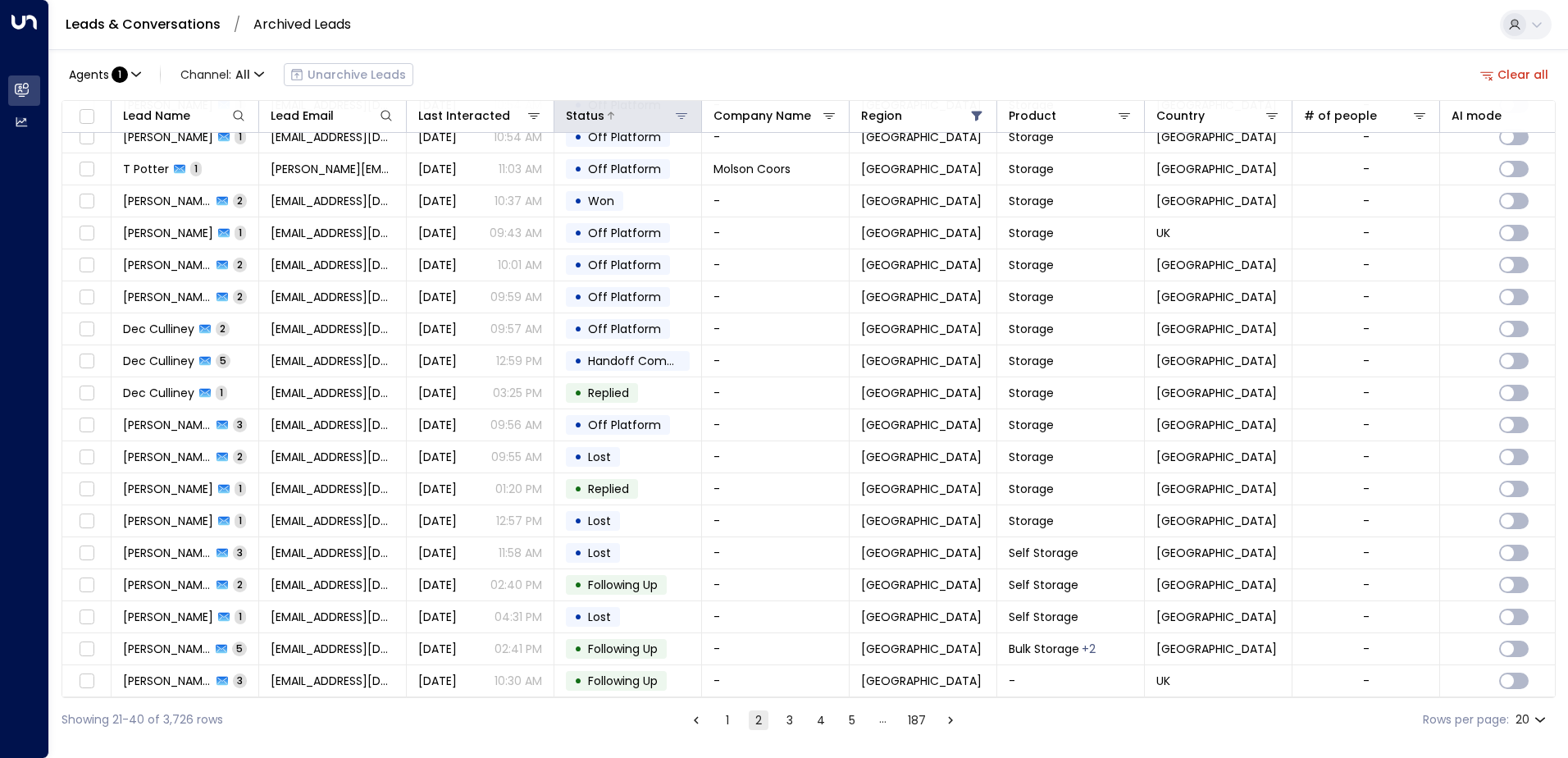
click at [684, 114] on icon at bounding box center [681, 116] width 12 height 6
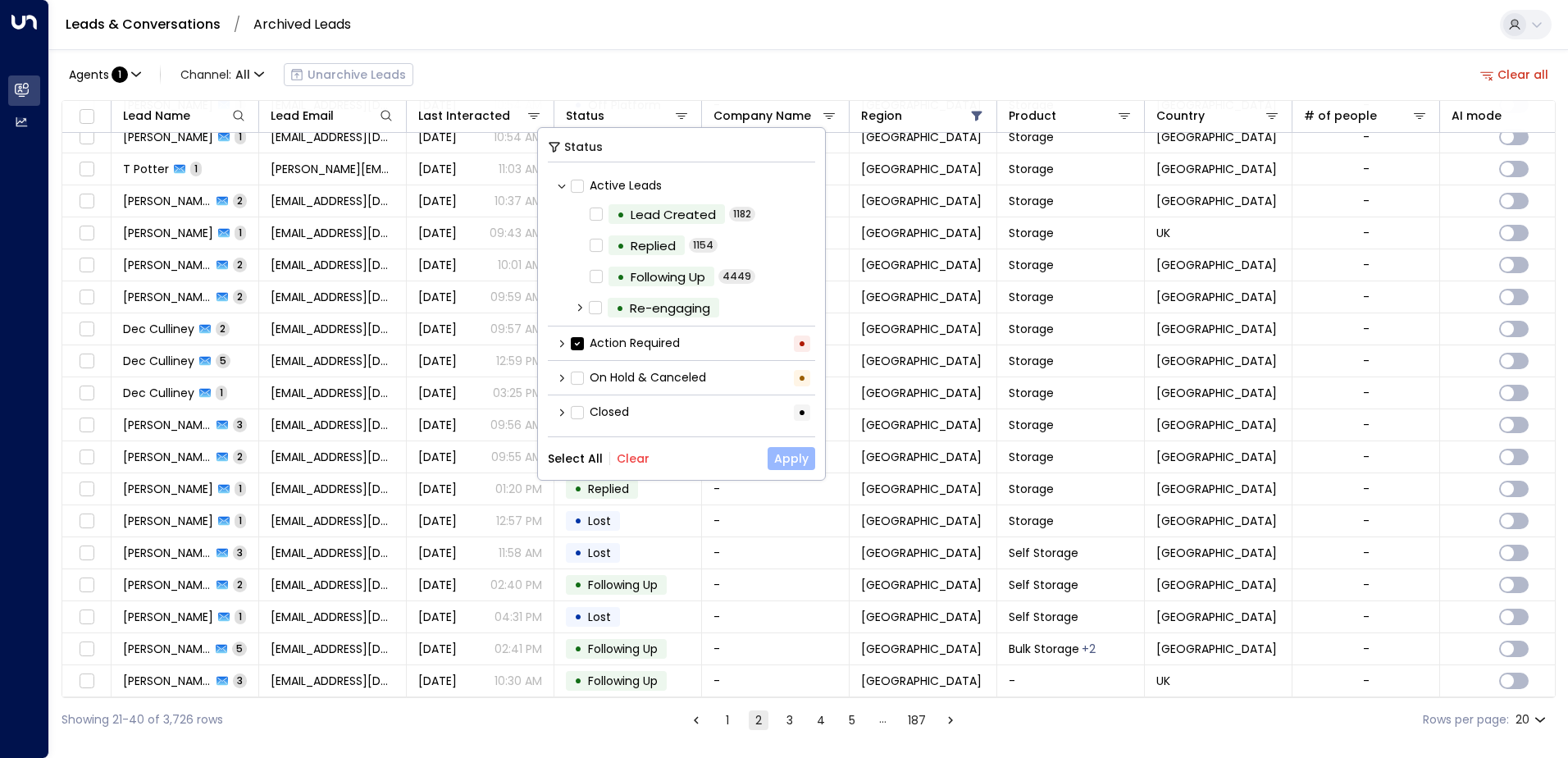
click at [774, 461] on button "Apply" at bounding box center [791, 458] width 48 height 23
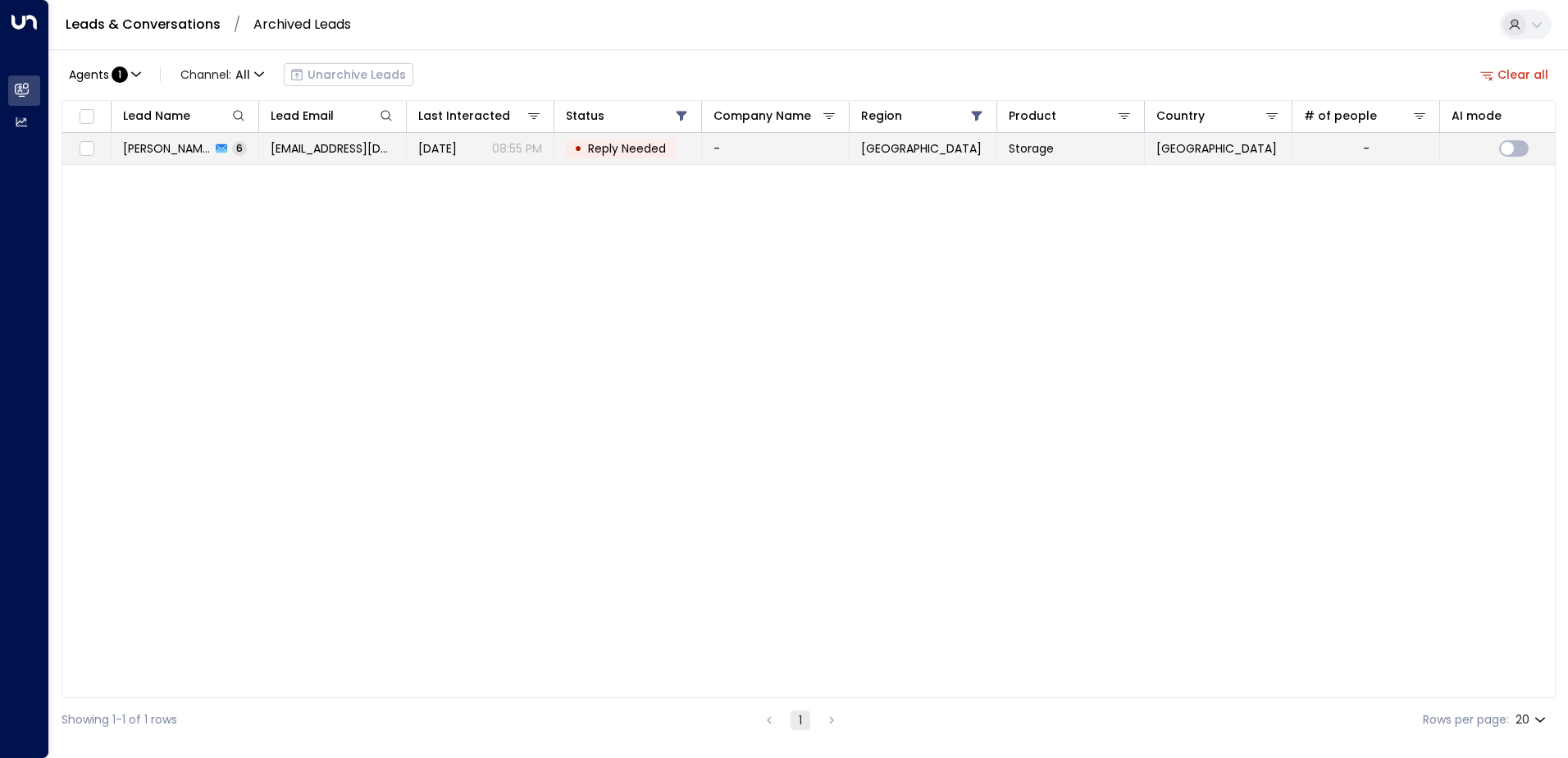
click at [523, 158] on td "[DATE] 08:55 PM" at bounding box center [481, 149] width 148 height 31
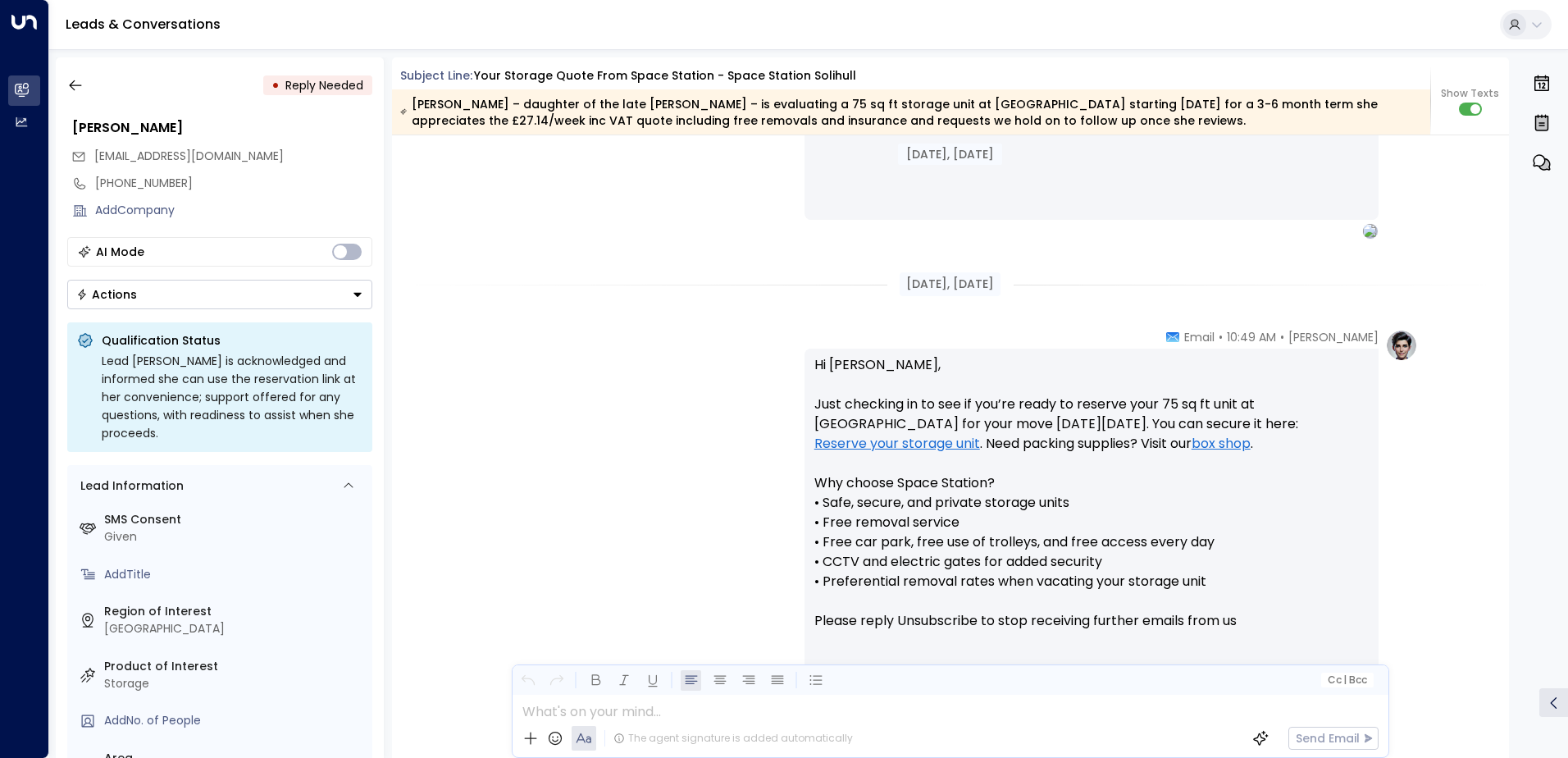
scroll to position [841, 0]
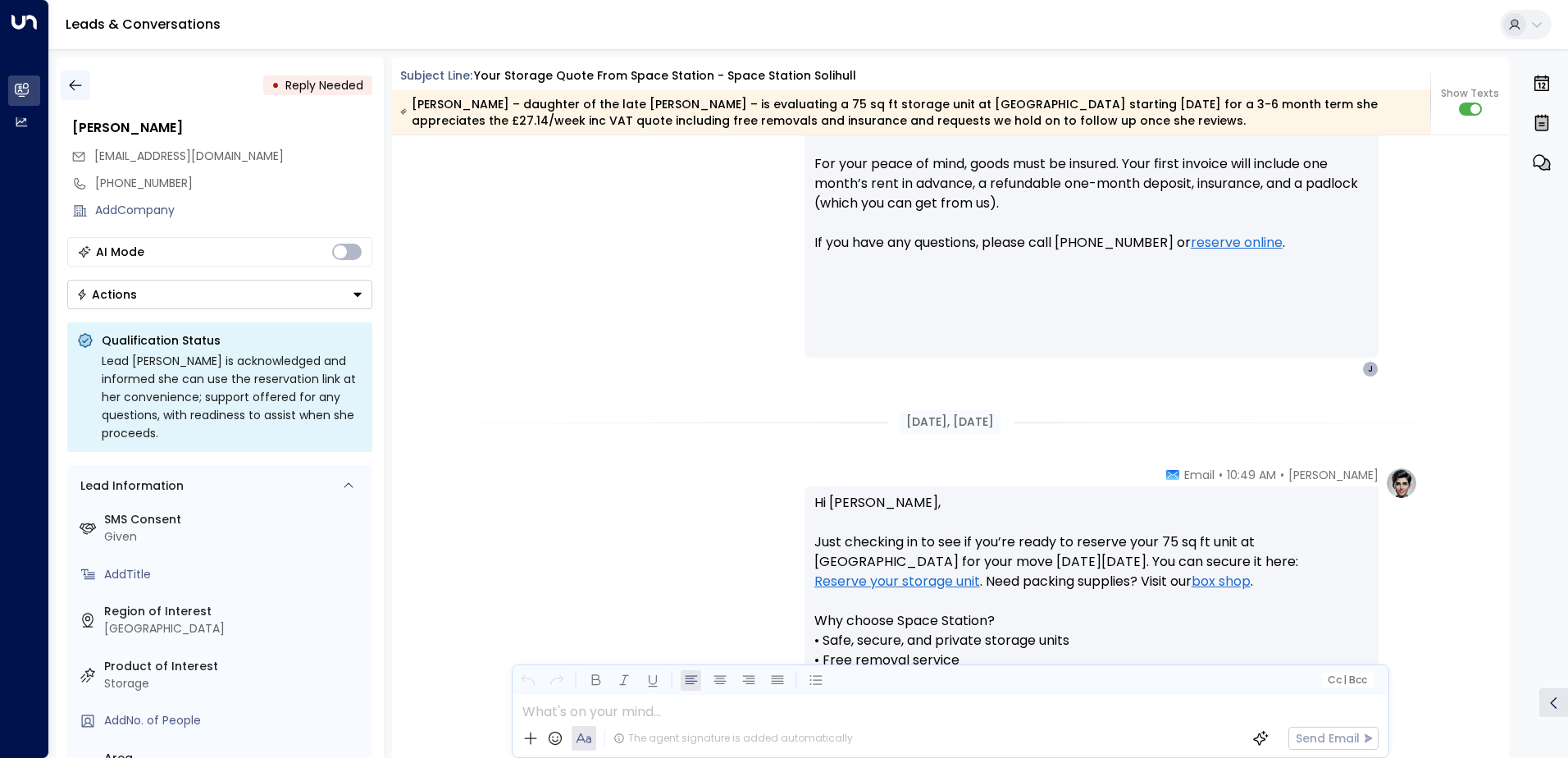
click at [73, 90] on icon "button" at bounding box center [74, 85] width 12 height 11
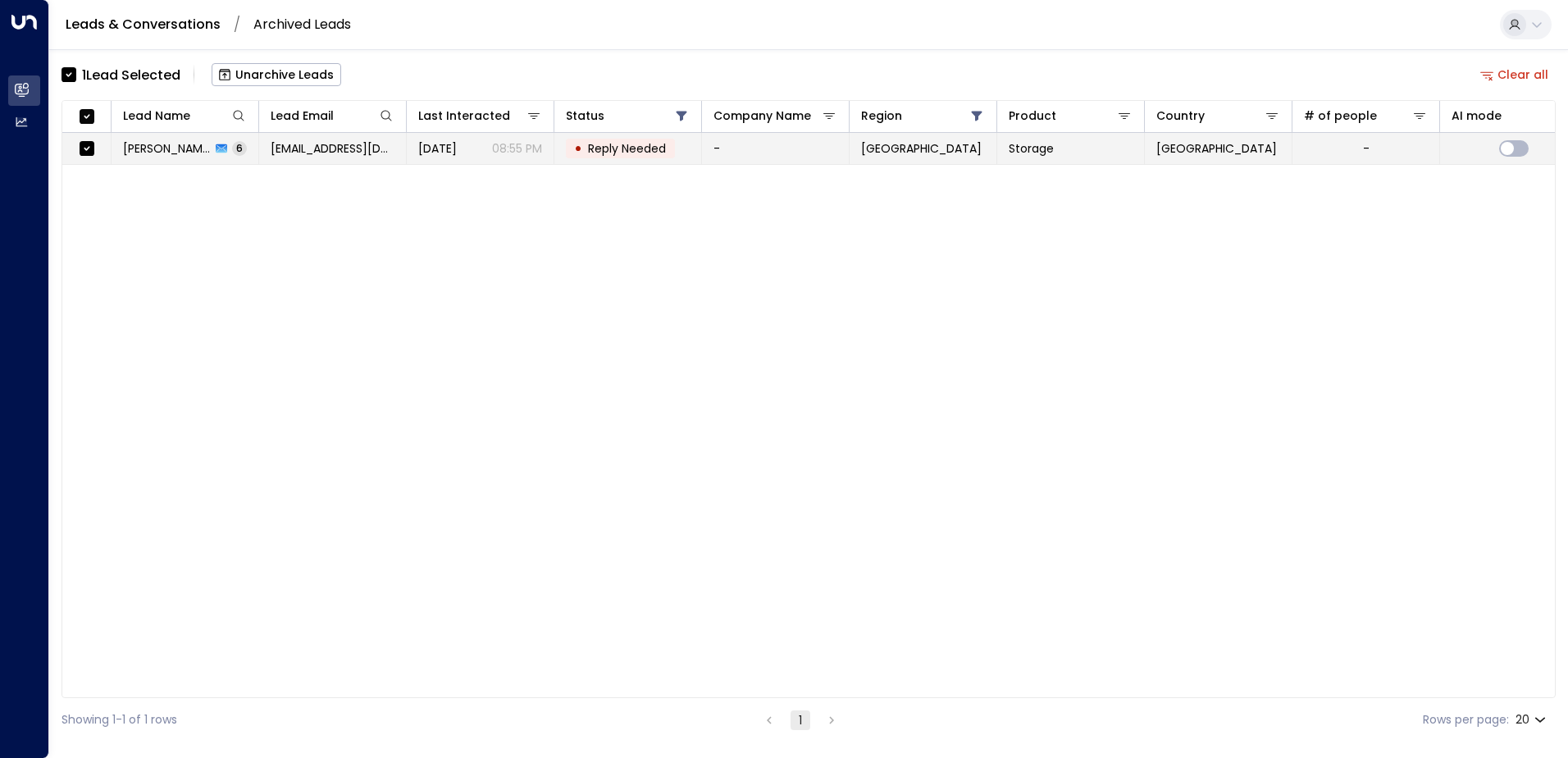
click at [354, 152] on span "[EMAIL_ADDRESS][DOMAIN_NAME]" at bounding box center [333, 149] width 124 height 17
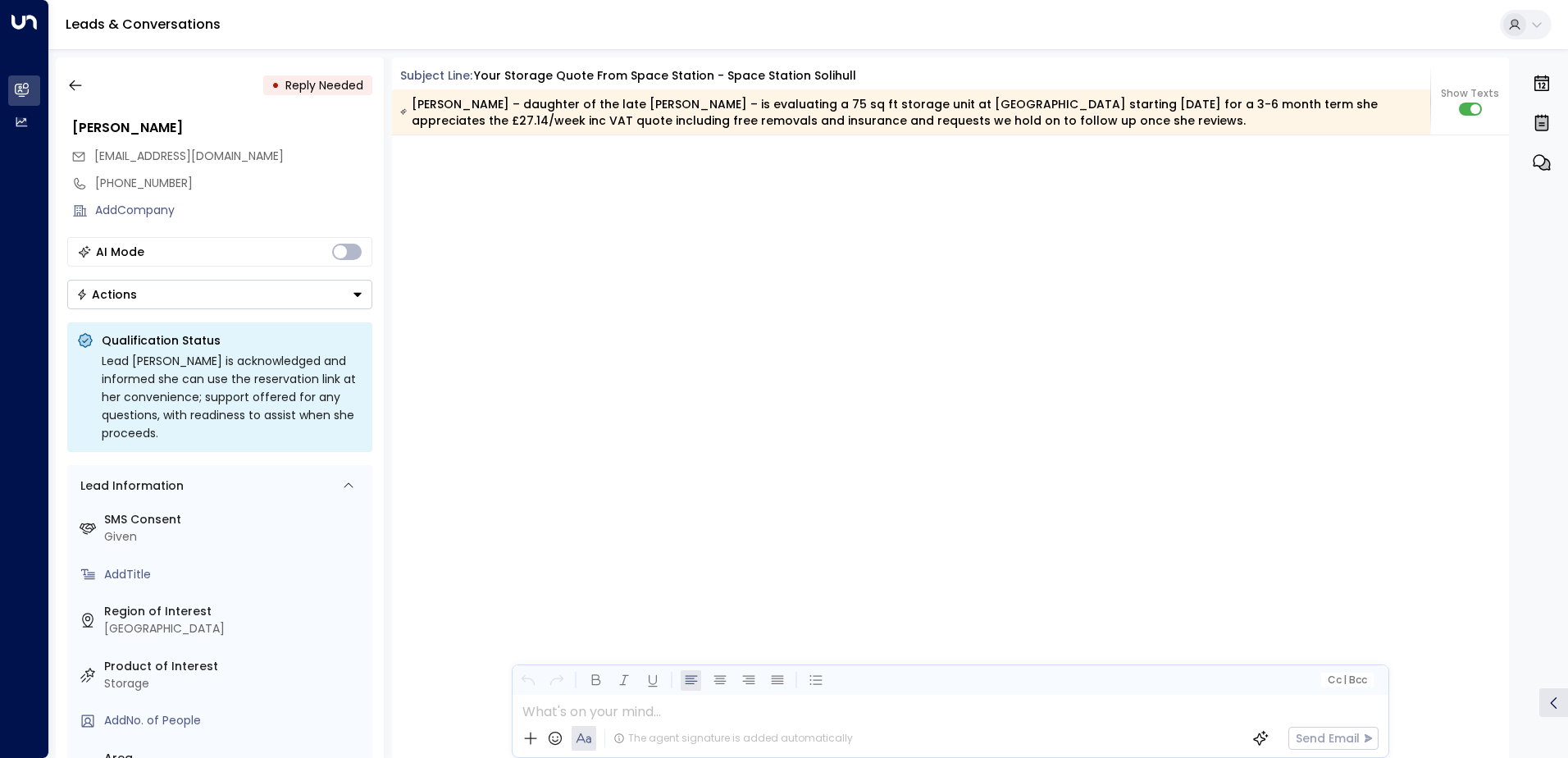
scroll to position [3153, 0]
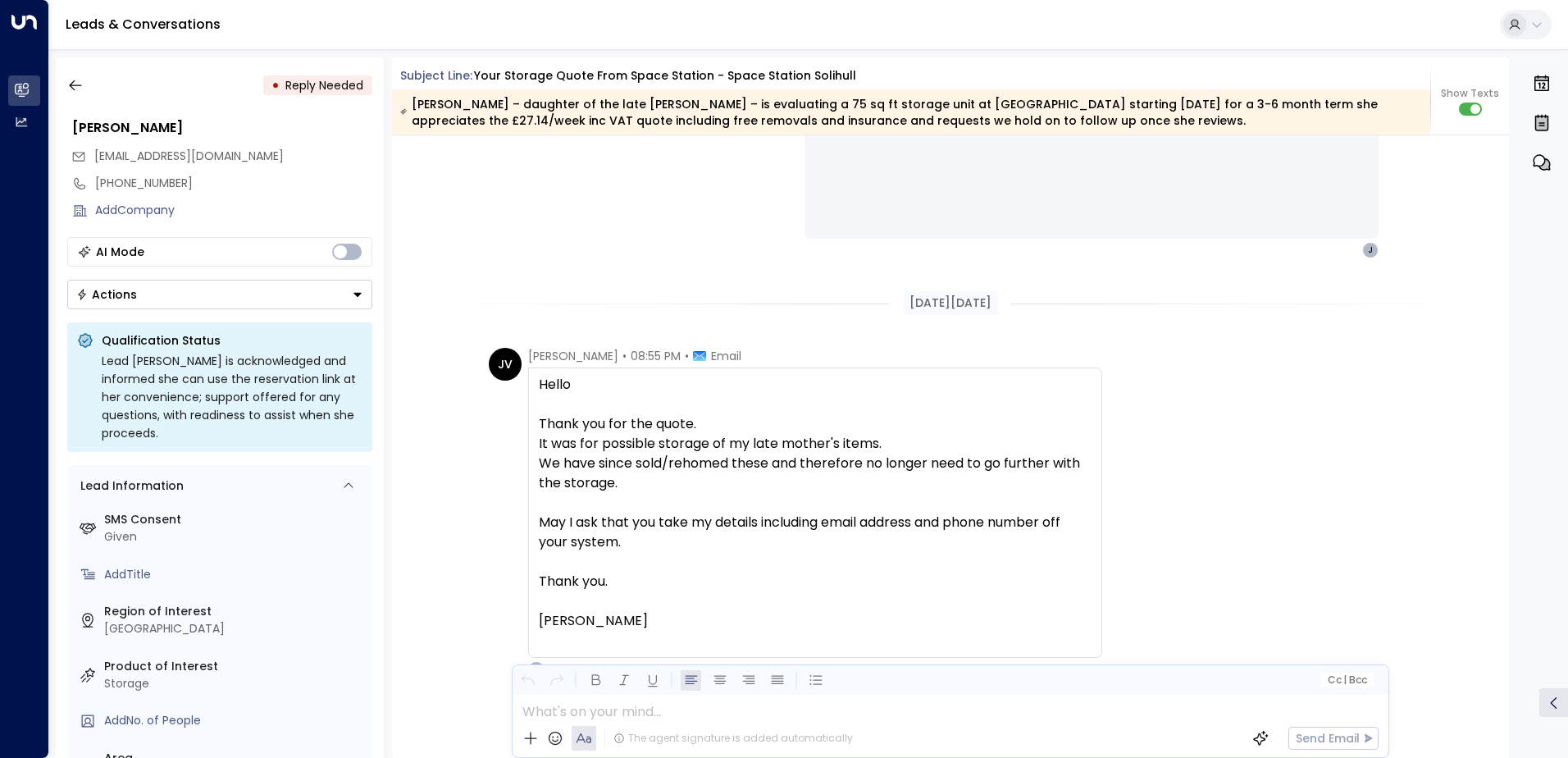
click at [238, 293] on button "Actions" at bounding box center [219, 295] width 305 height 30
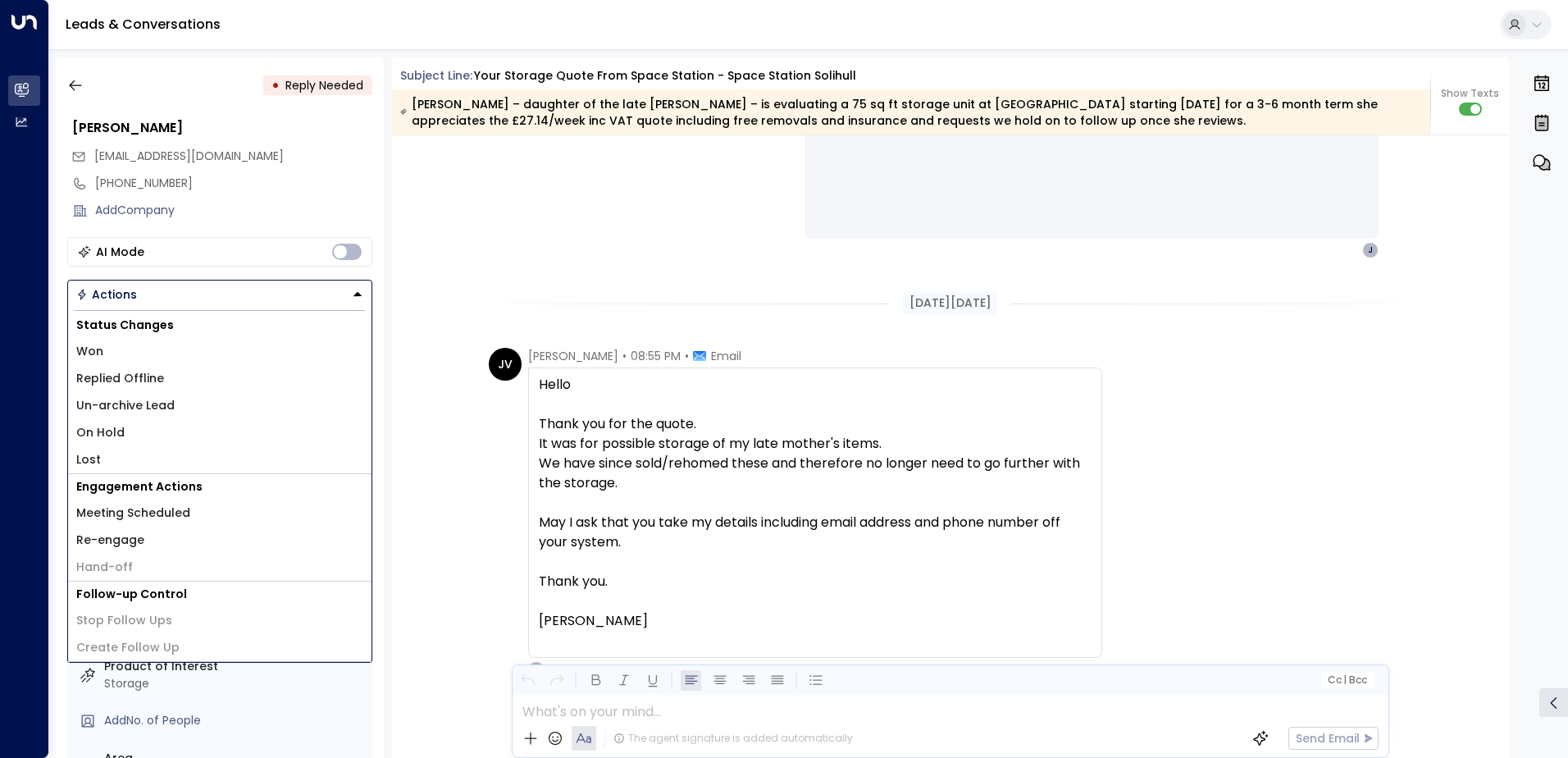
click at [141, 451] on div "Status Changes Won Replied Offline Un-archive Lead On Hold Lost" at bounding box center [219, 393] width 303 height 162
click at [134, 451] on li "Lost" at bounding box center [219, 459] width 303 height 27
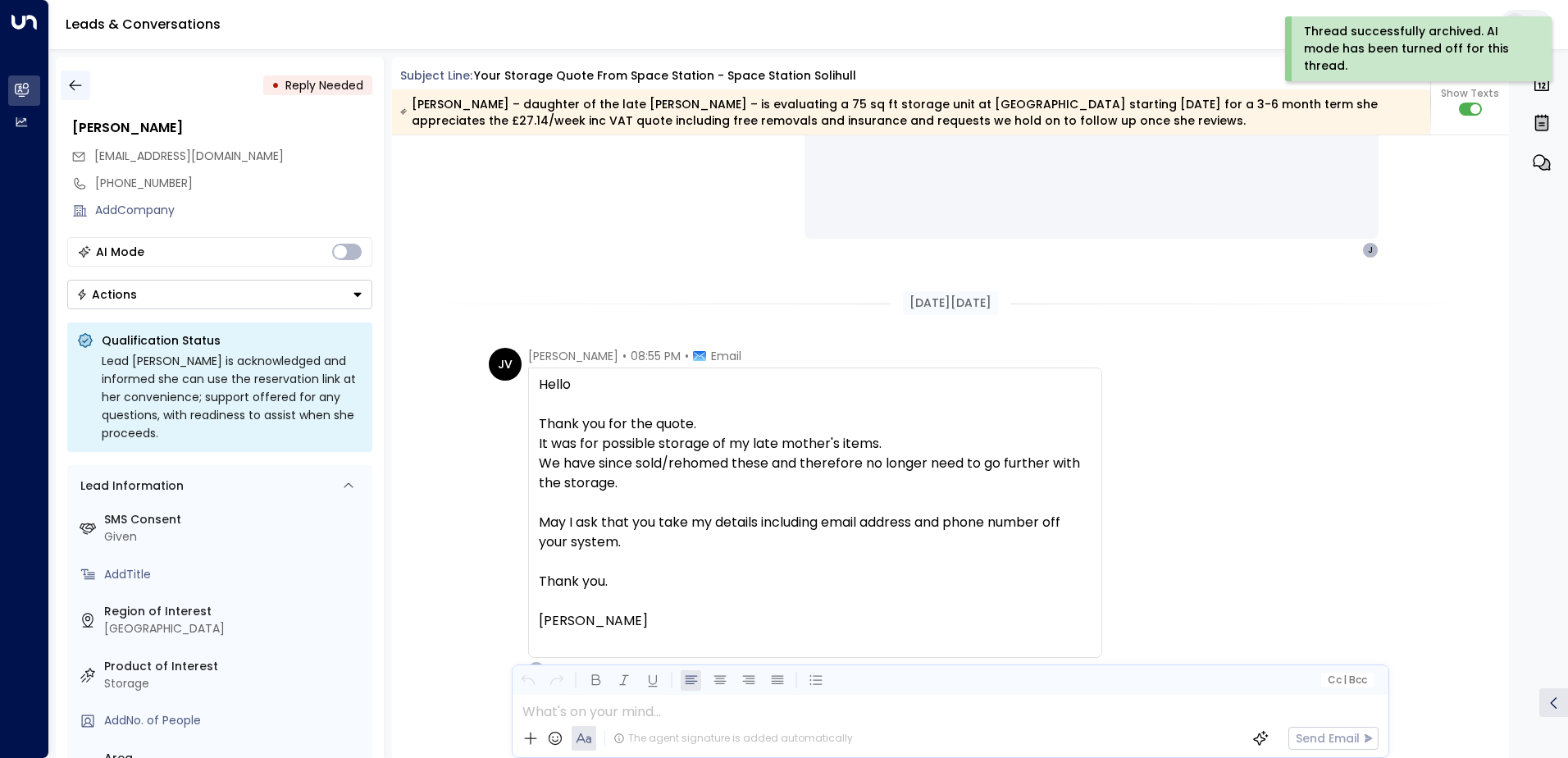
click at [64, 92] on button "button" at bounding box center [75, 85] width 30 height 30
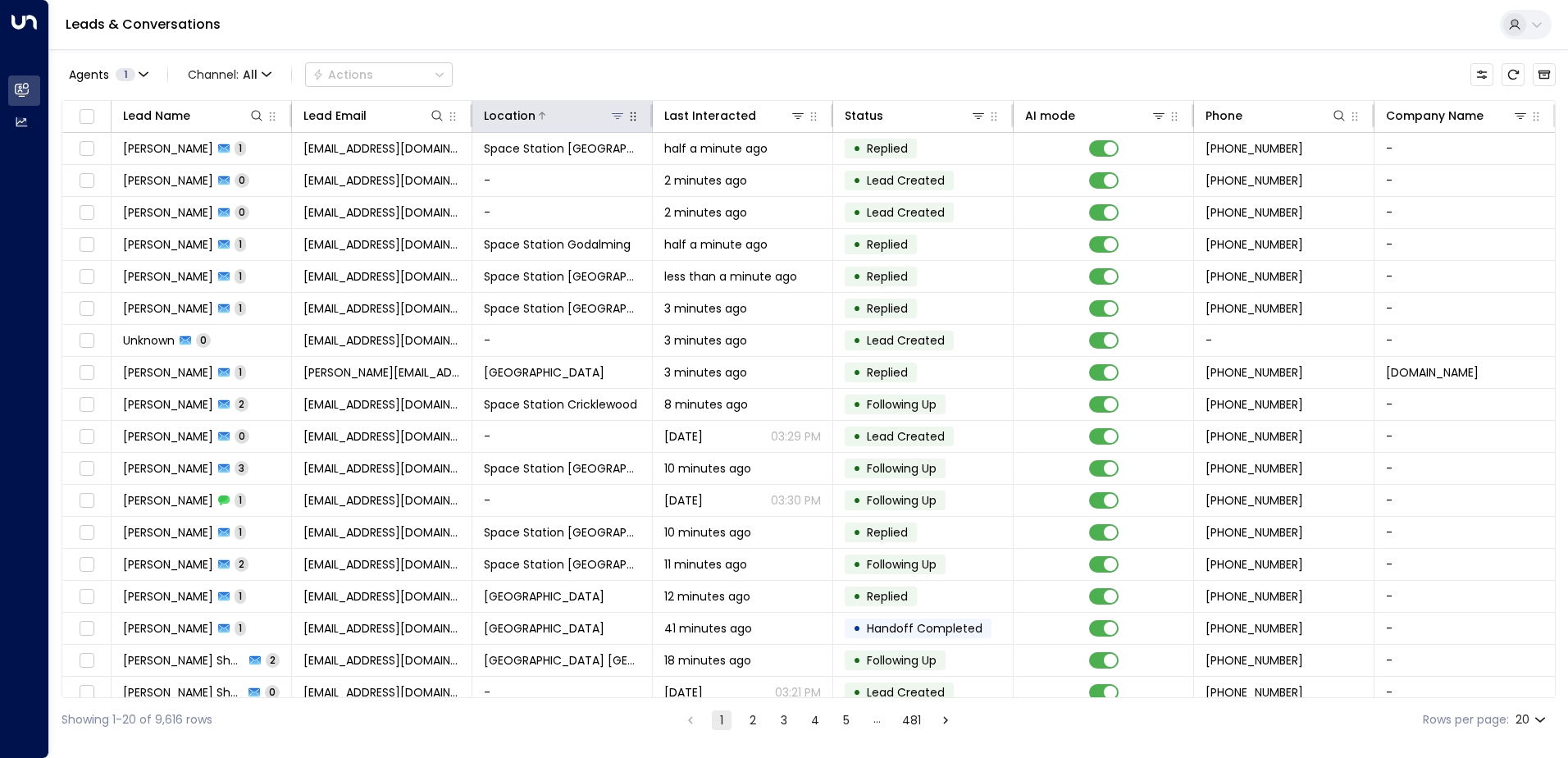
click at [616, 114] on icon at bounding box center [618, 116] width 12 height 6
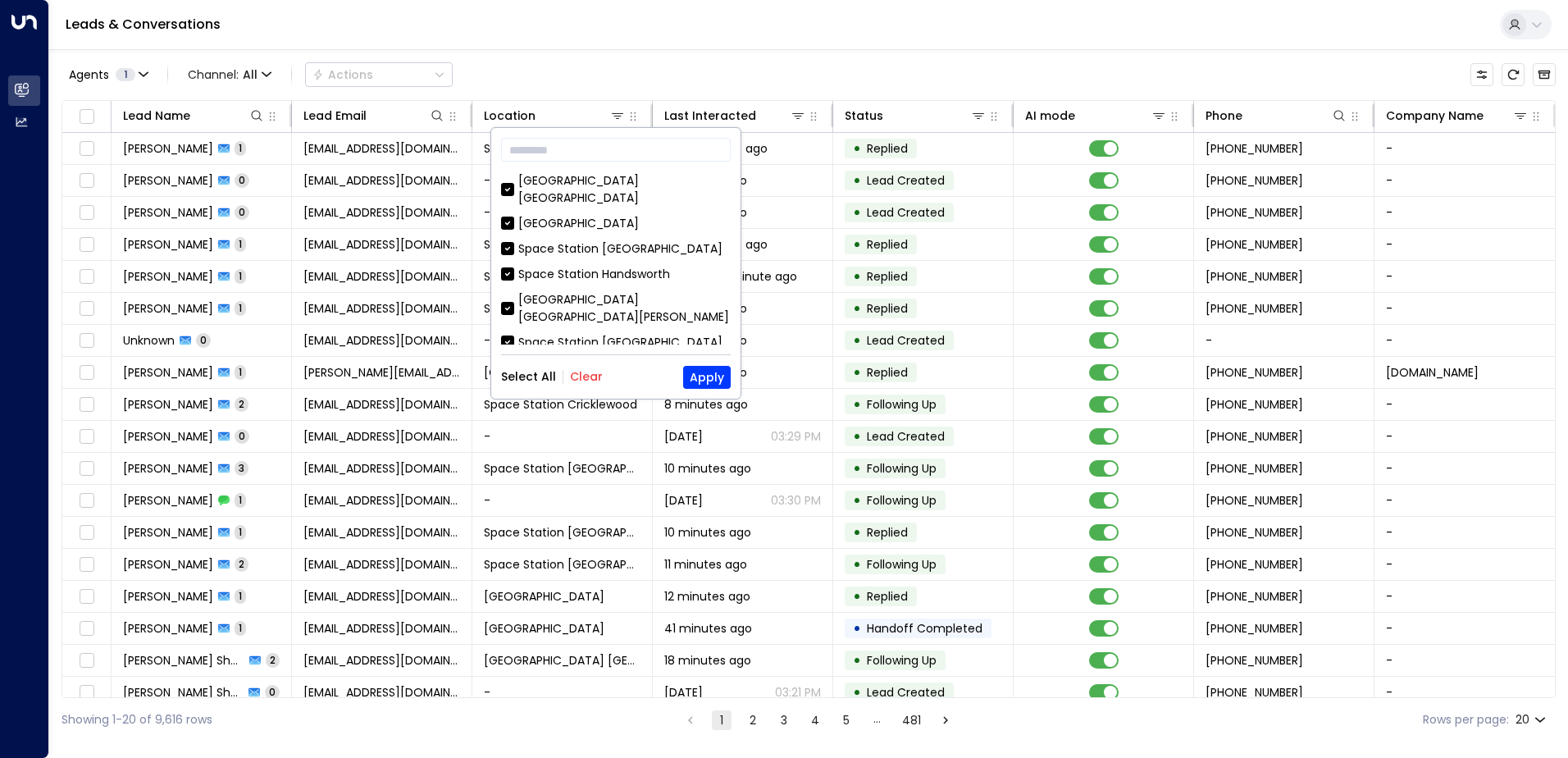
click at [580, 372] on button "Clear" at bounding box center [586, 377] width 33 height 13
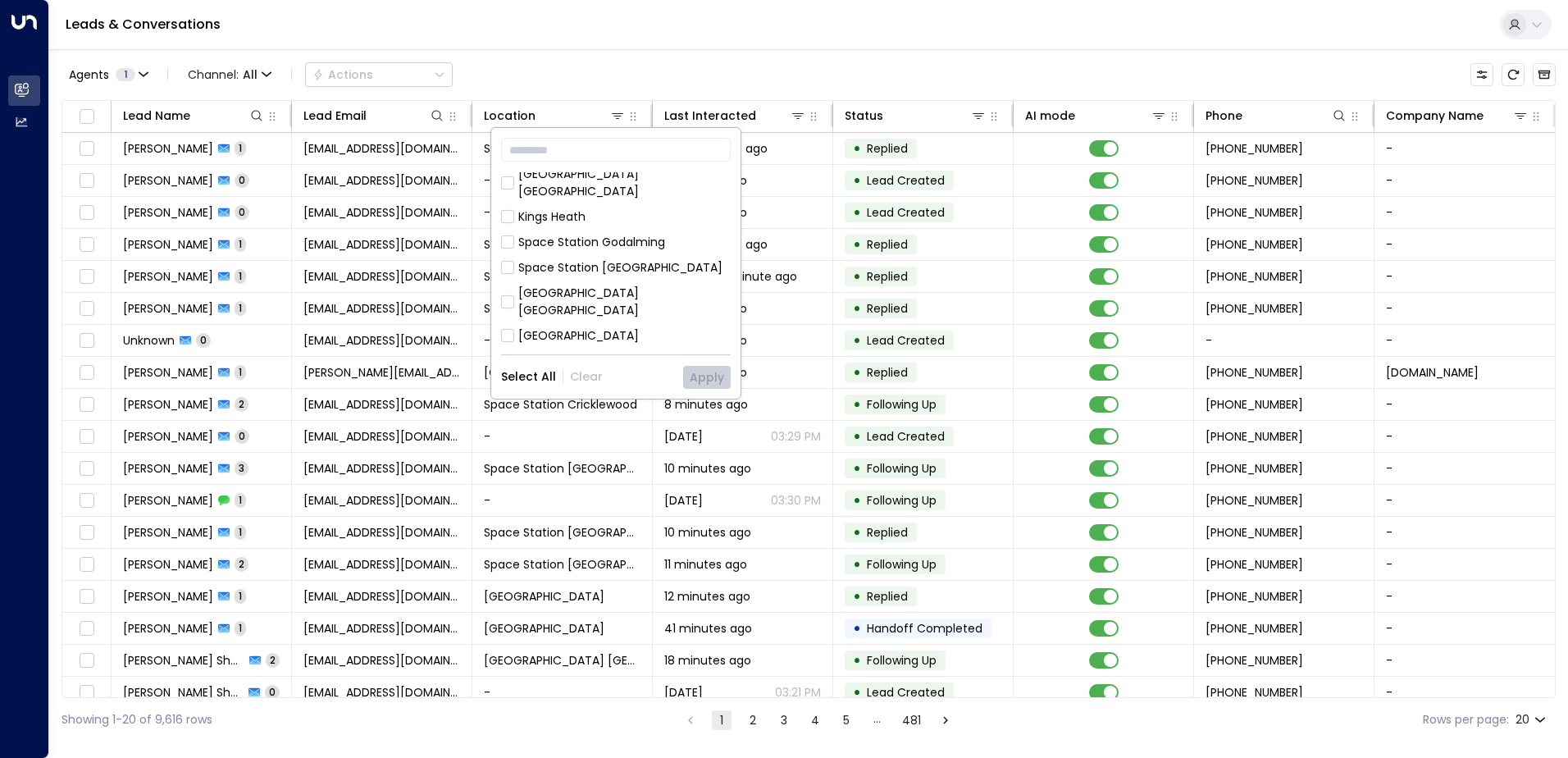
scroll to position [492, 0]
click at [609, 325] on div "Space Station [GEOGRAPHIC_DATA]" at bounding box center [620, 334] width 204 height 17
click at [694, 374] on button "Apply" at bounding box center [707, 377] width 48 height 23
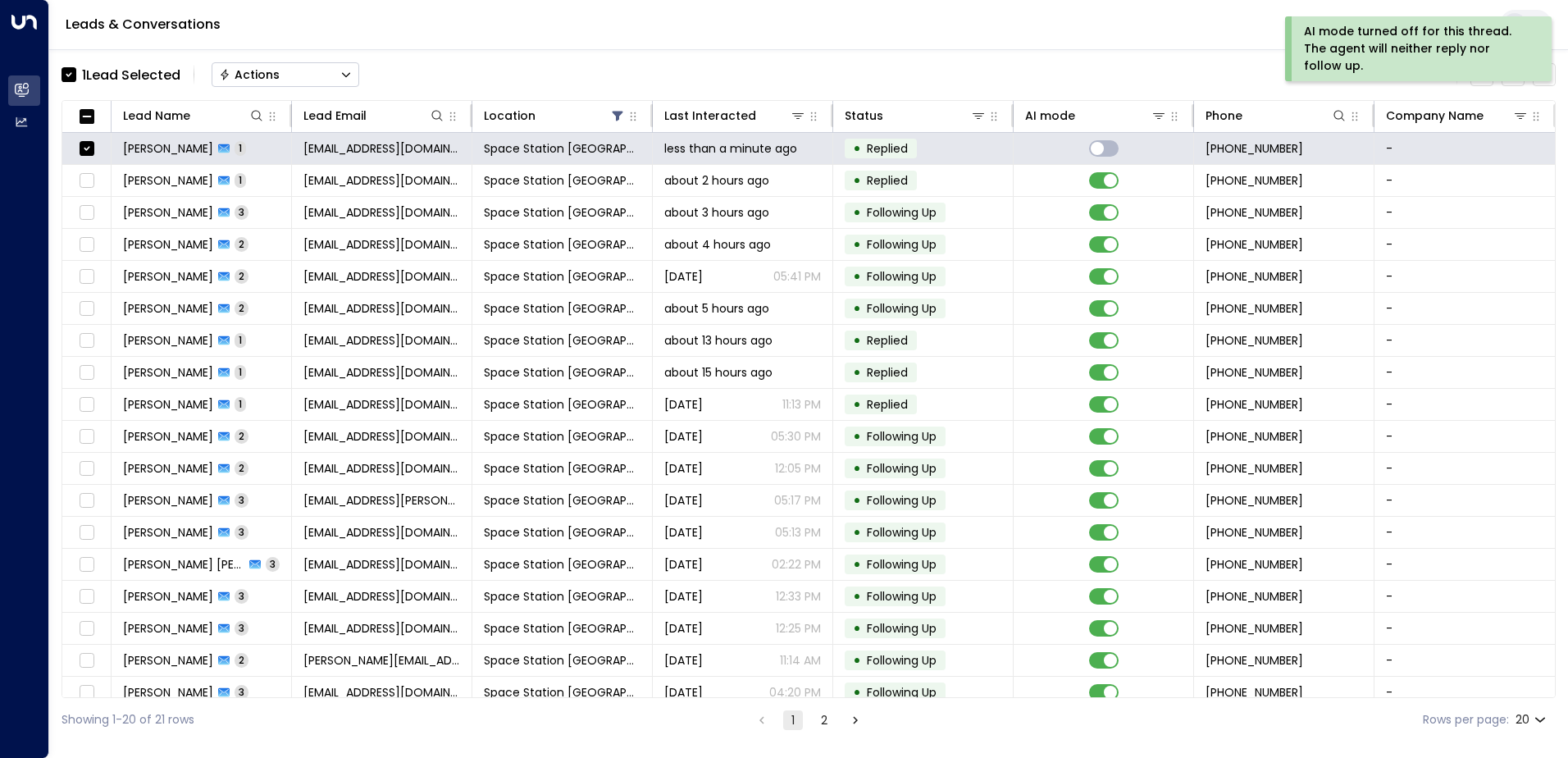
drag, startPoint x: 281, startPoint y: 74, endPoint x: 289, endPoint y: 83, distance: 12.0
click at [282, 74] on button "Actions" at bounding box center [285, 74] width 148 height 25
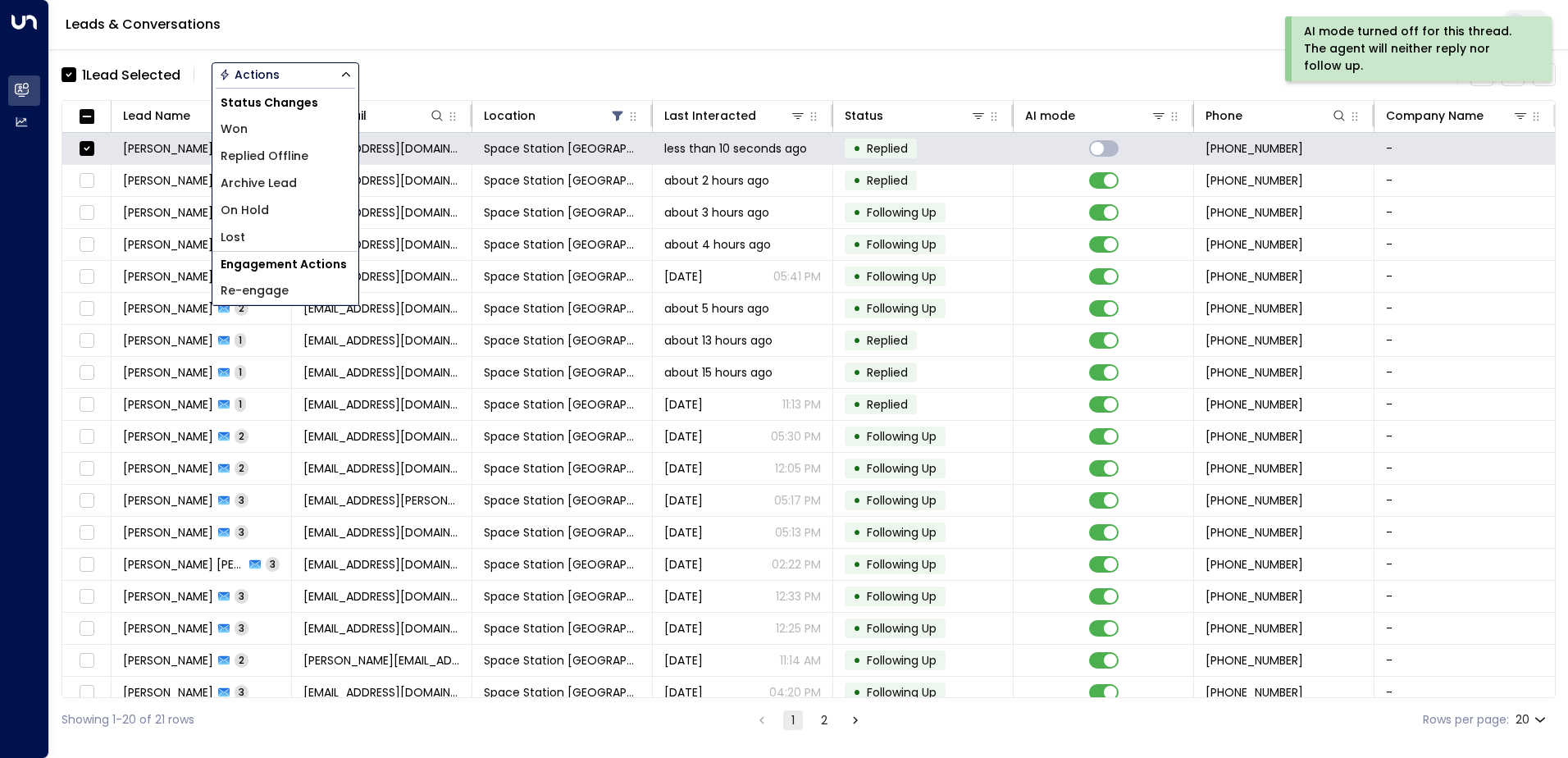
click at [267, 231] on li "Lost" at bounding box center [285, 237] width 146 height 27
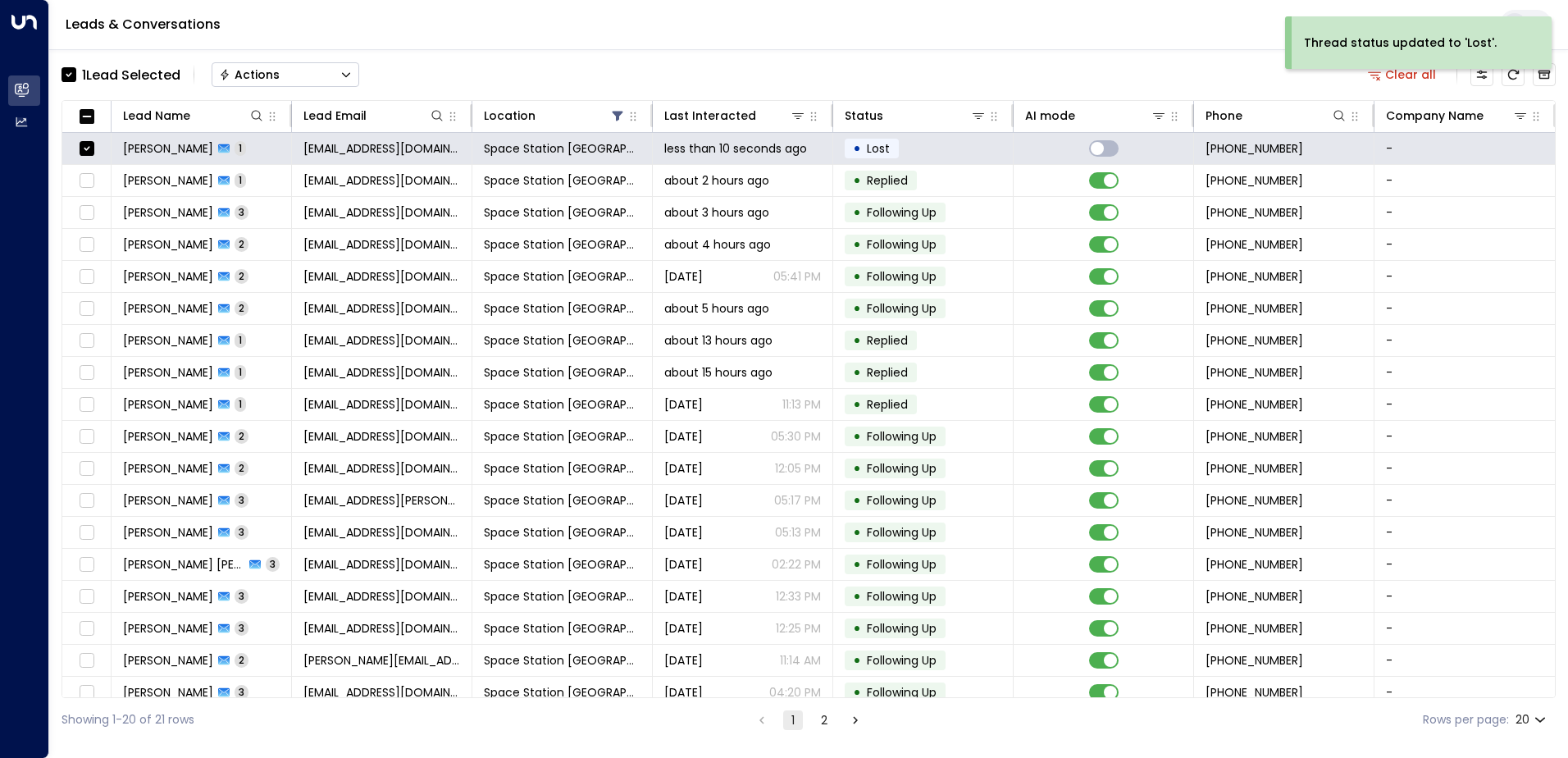
click at [306, 92] on div "1 Lead Selected Actions Clear all Lead Name Lead Email Location Last Interacted…" at bounding box center [808, 396] width 1494 height 692
click at [309, 83] on button "Actions" at bounding box center [285, 74] width 148 height 25
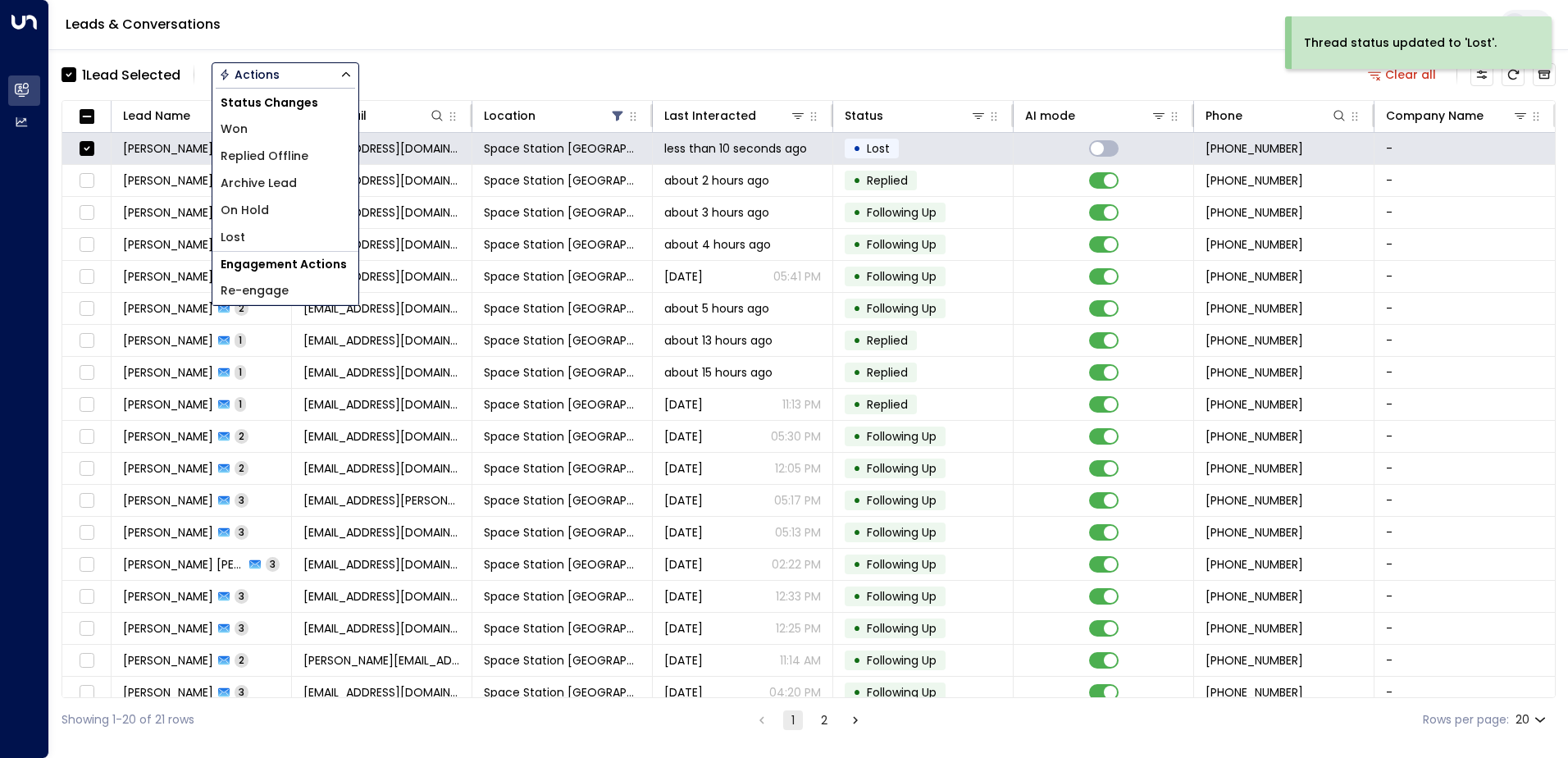
click at [276, 178] on span "Archive Lead" at bounding box center [258, 183] width 76 height 17
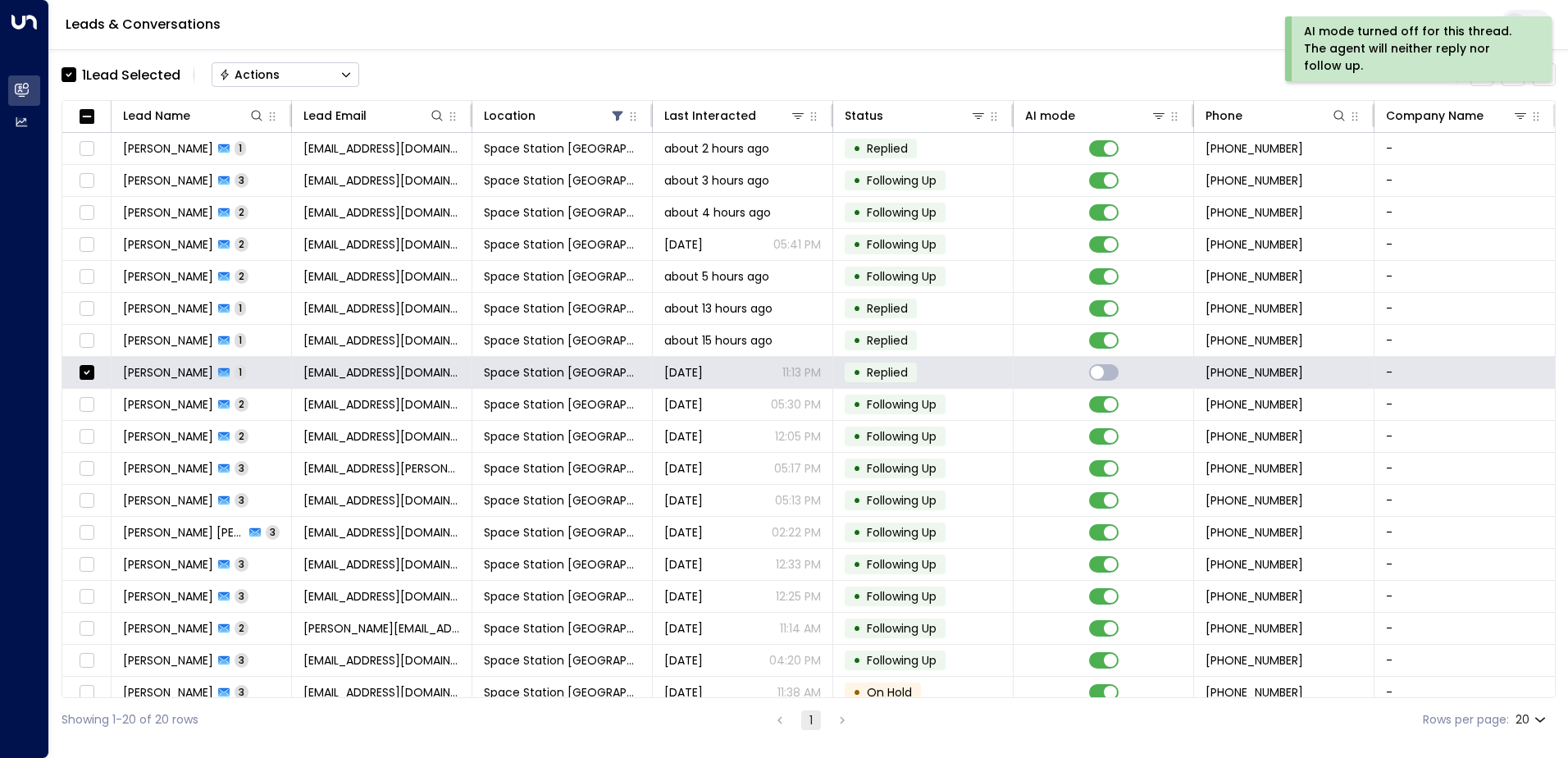
click at [322, 81] on button "Actions" at bounding box center [285, 74] width 148 height 25
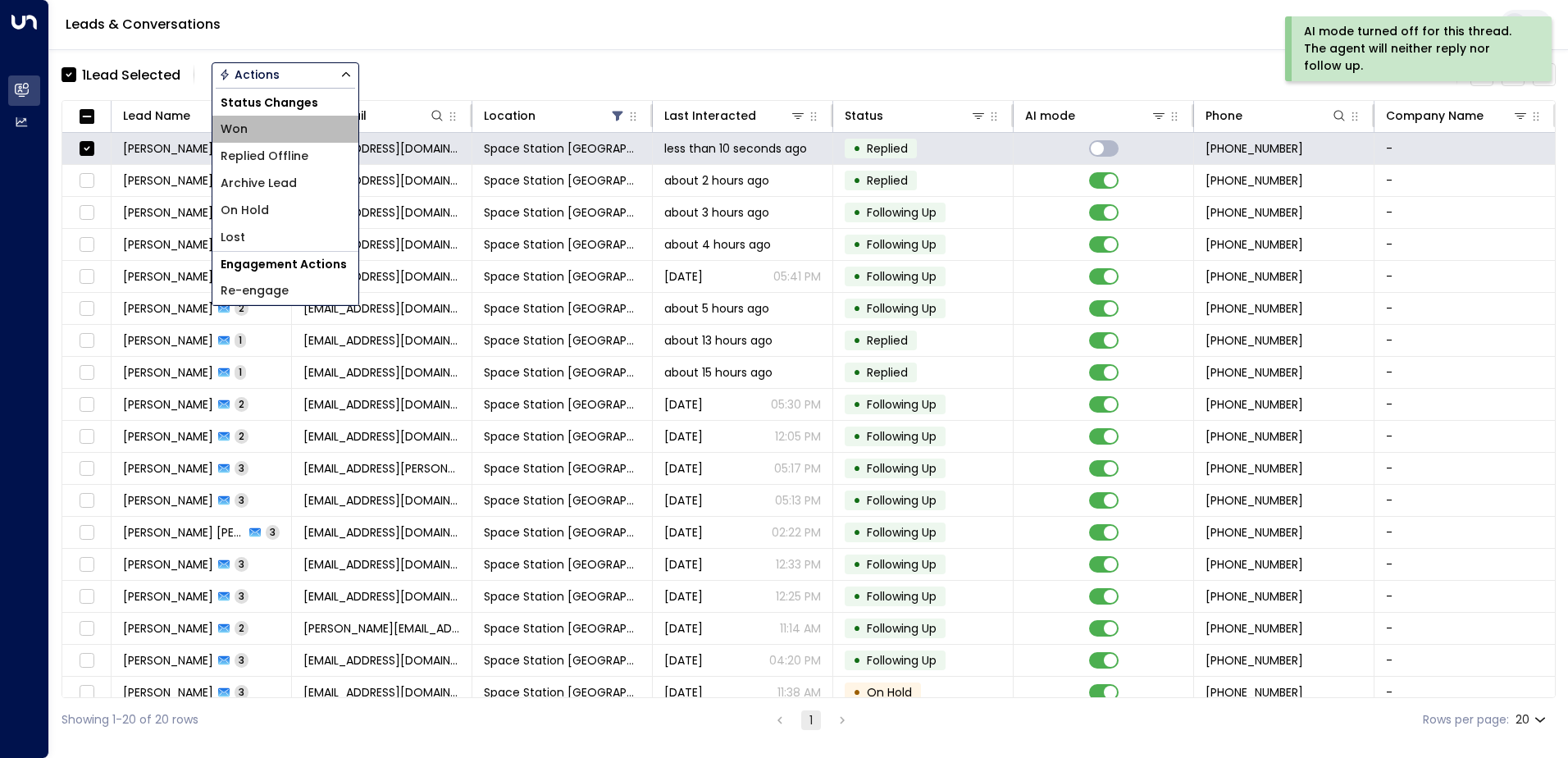
click at [282, 139] on li "Won" at bounding box center [285, 129] width 146 height 27
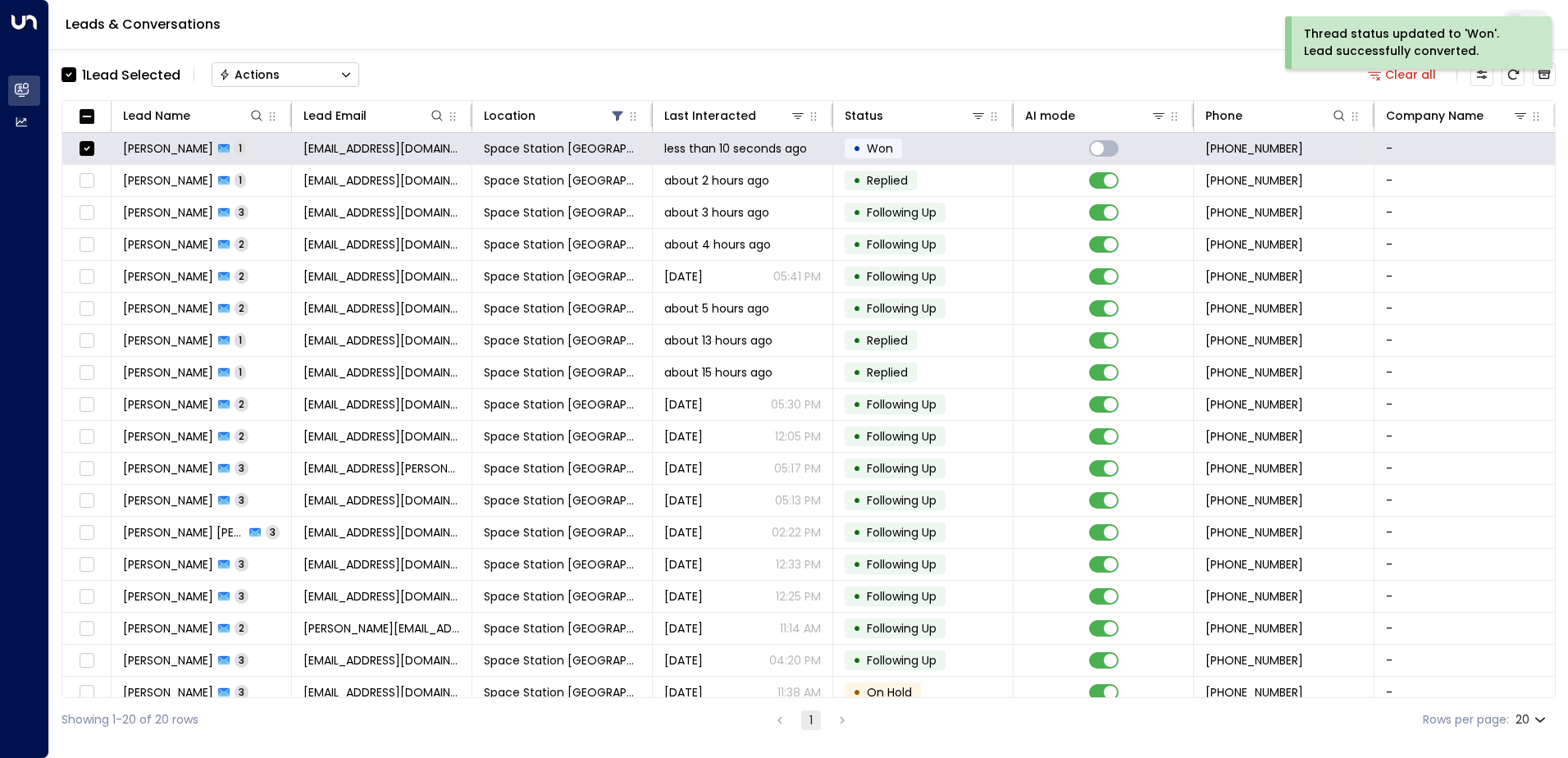
click at [283, 78] on button "Actions" at bounding box center [285, 74] width 148 height 25
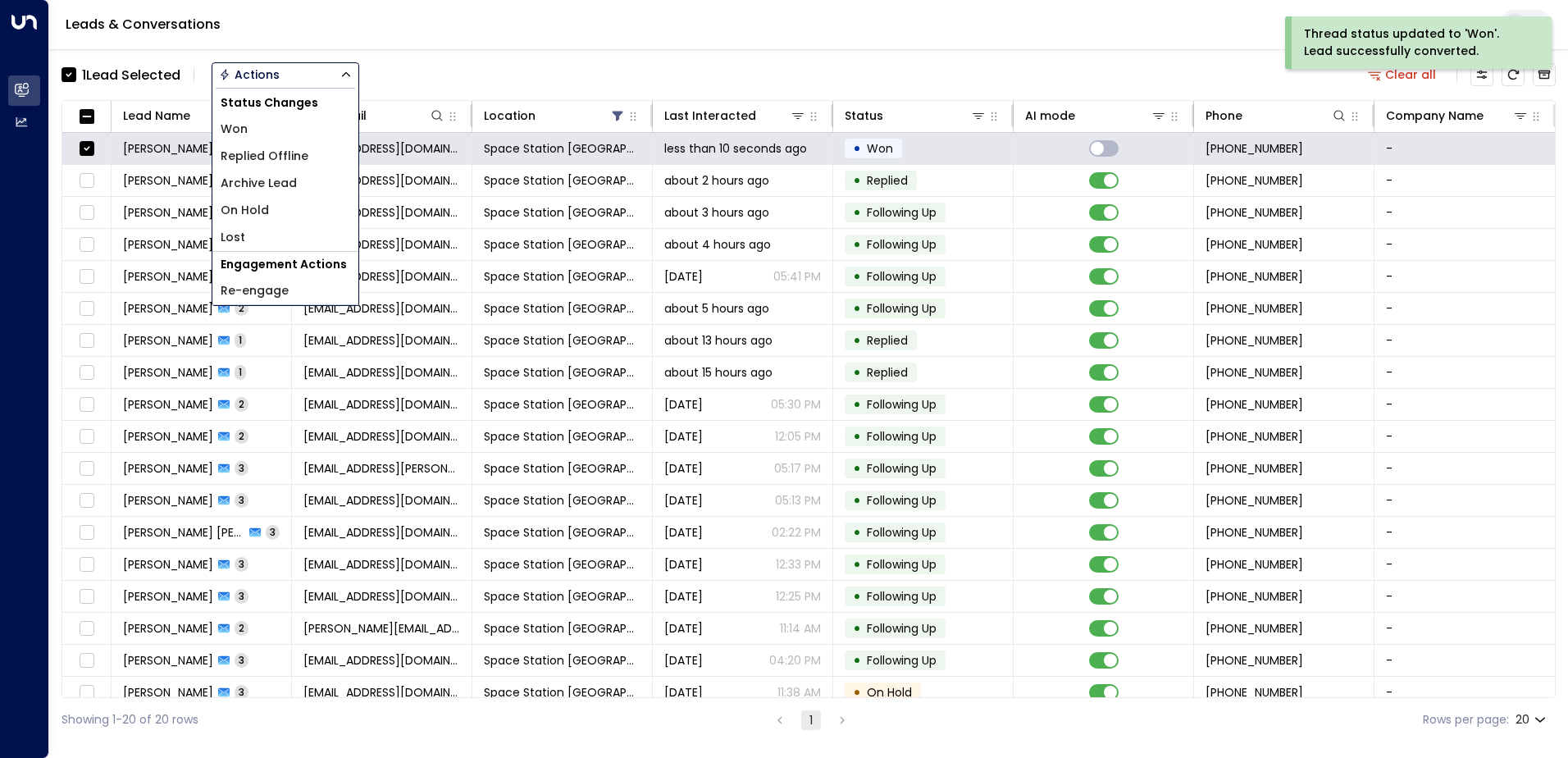
click at [282, 178] on span "Archive Lead" at bounding box center [258, 183] width 76 height 17
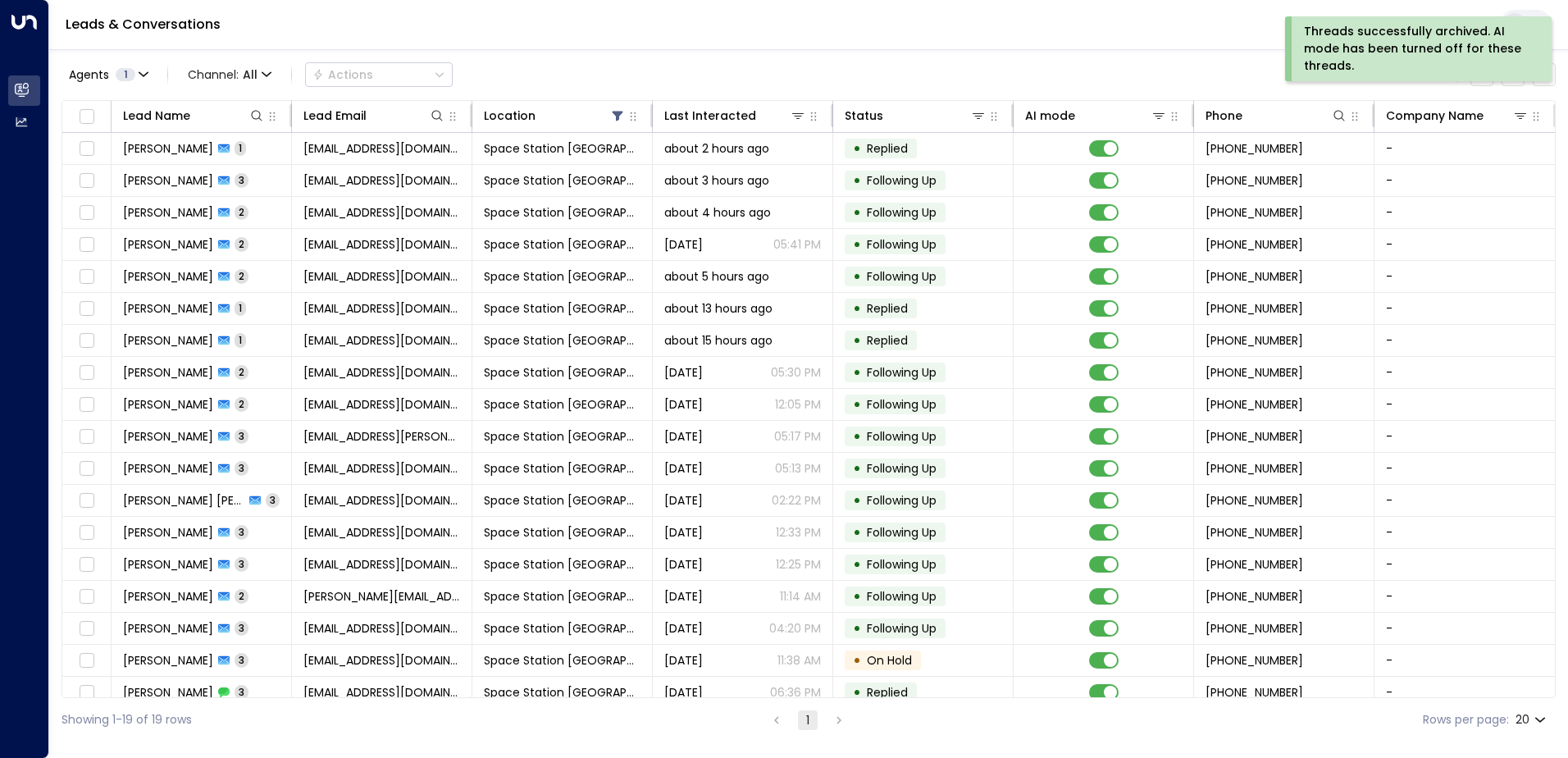
click at [520, 88] on div "Agents 1 Channel: All Actions Clear all" at bounding box center [808, 75] width 1494 height 35
